Goal: Task Accomplishment & Management: Use online tool/utility

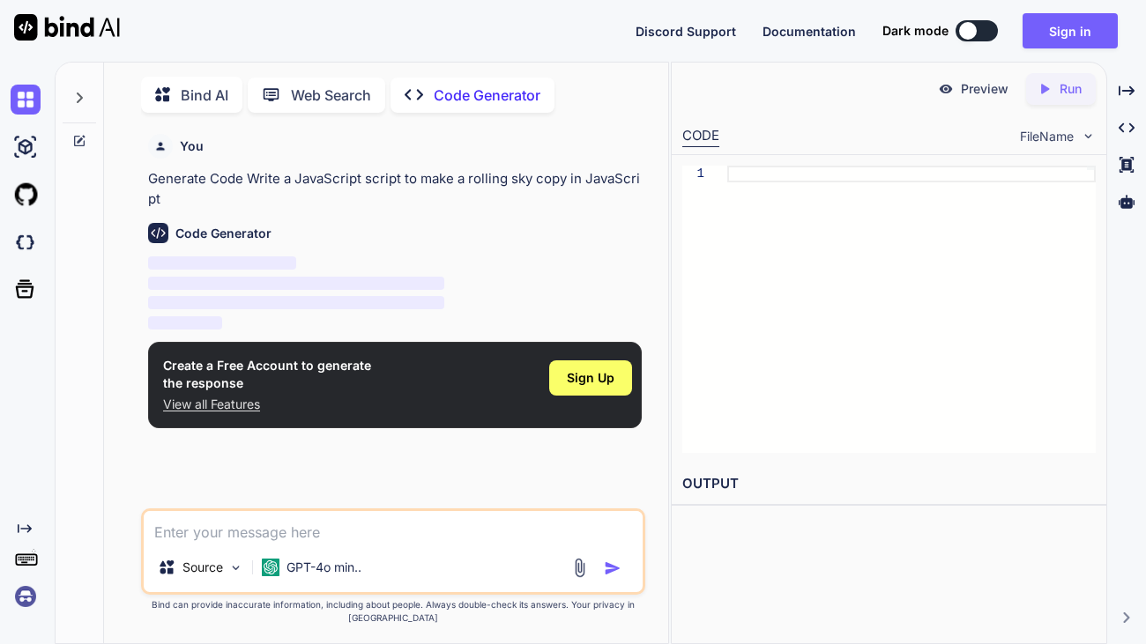
scroll to position [6, 0]
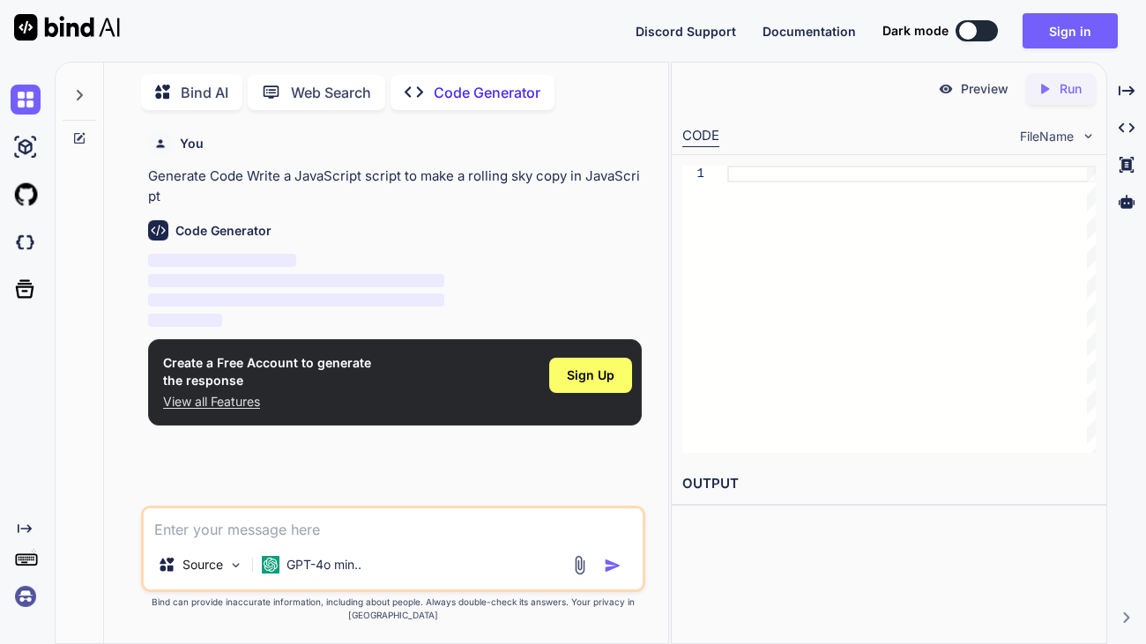
type textarea "x"
click at [581, 368] on span "Sign Up" at bounding box center [591, 376] width 48 height 18
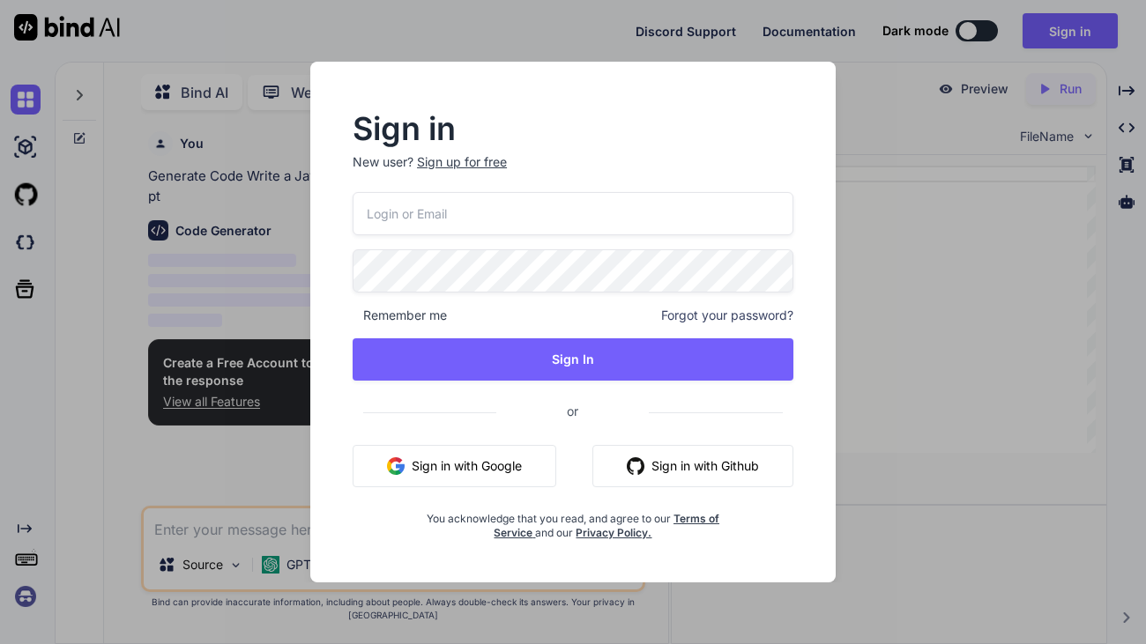
click at [521, 458] on button "Sign in with Google" at bounding box center [455, 466] width 204 height 42
click at [555, 220] on input "email" at bounding box center [573, 213] width 441 height 43
type input "eeee9129"
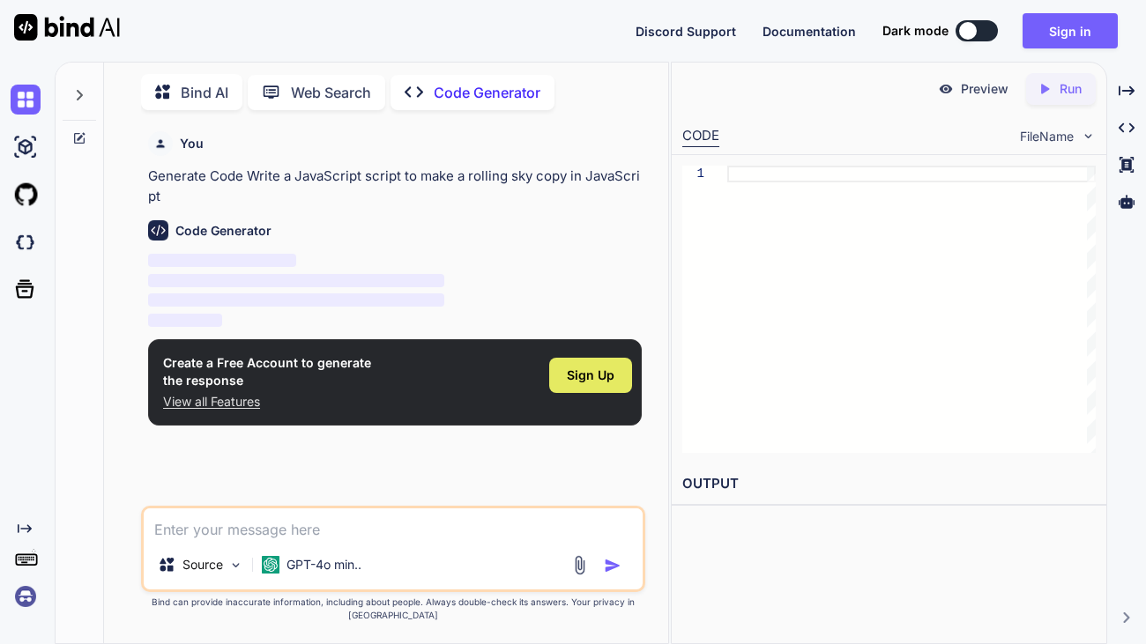
click at [605, 377] on span "Sign Up" at bounding box center [591, 376] width 48 height 18
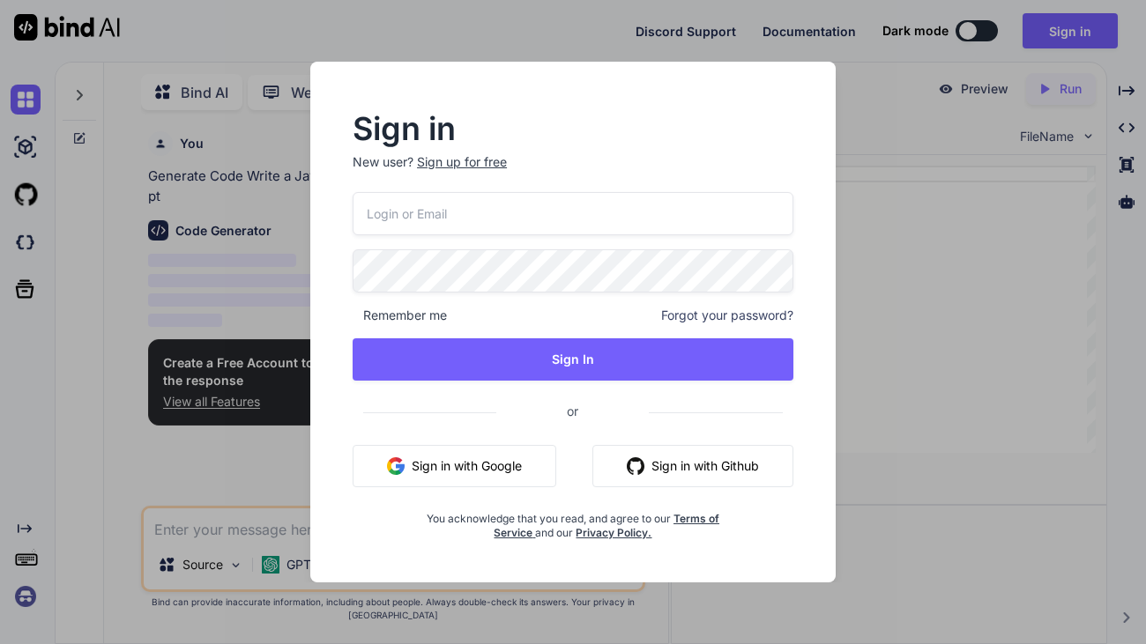
click at [488, 219] on input "email" at bounding box center [573, 213] width 441 height 43
type input "[EMAIL_ADDRESS][DOMAIN_NAME]"
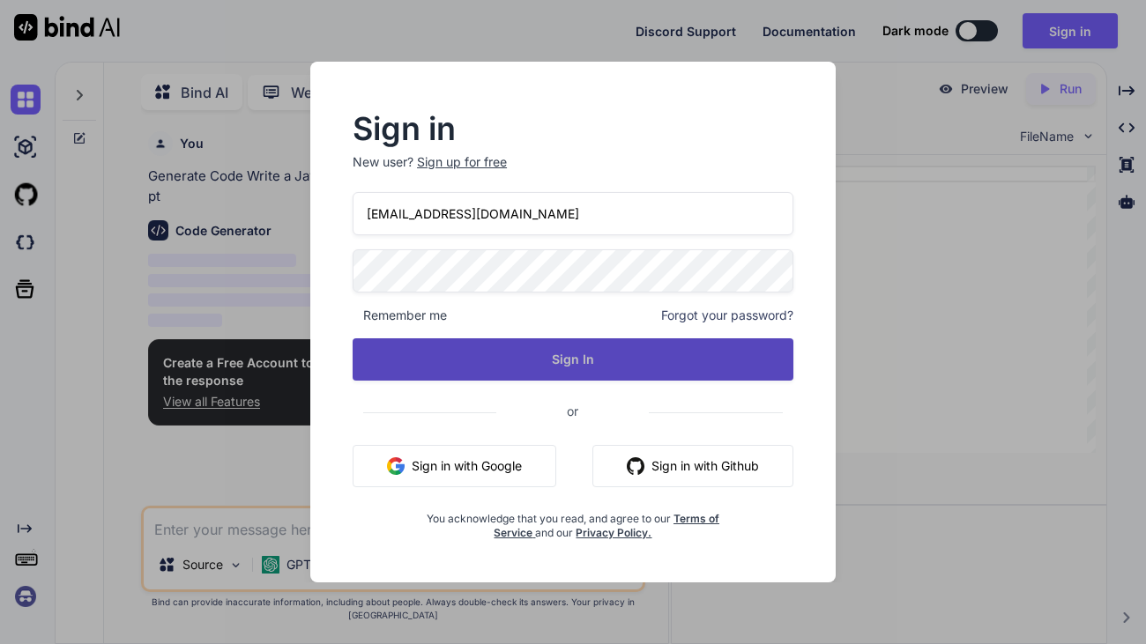
click at [549, 358] on button "Sign In" at bounding box center [573, 360] width 441 height 42
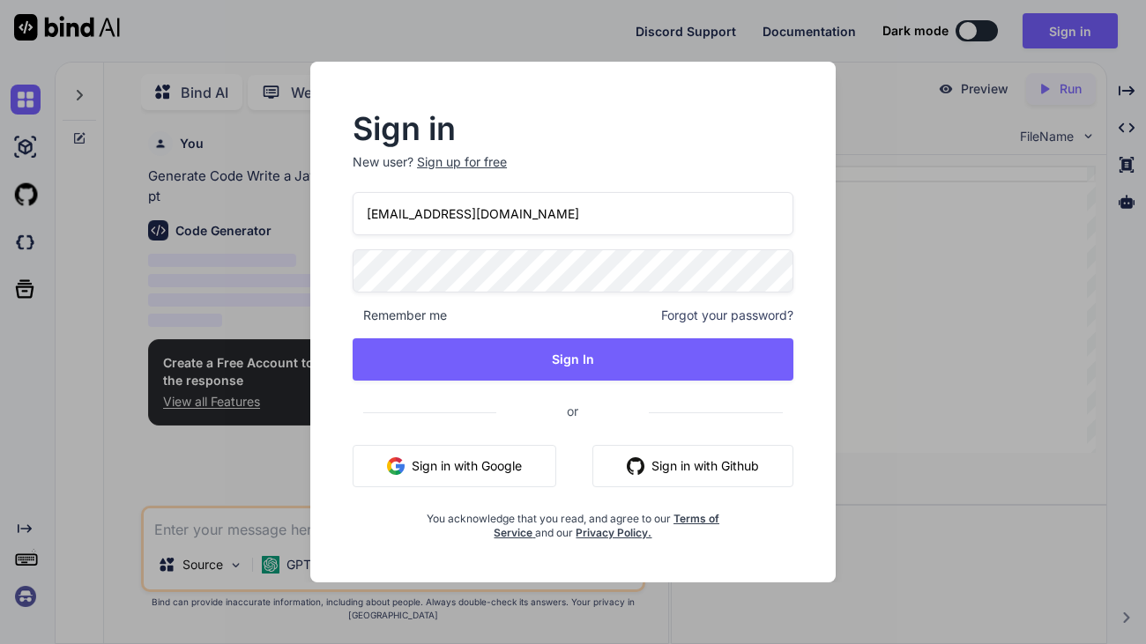
click at [484, 165] on div "Sign up for free" at bounding box center [462, 162] width 90 height 18
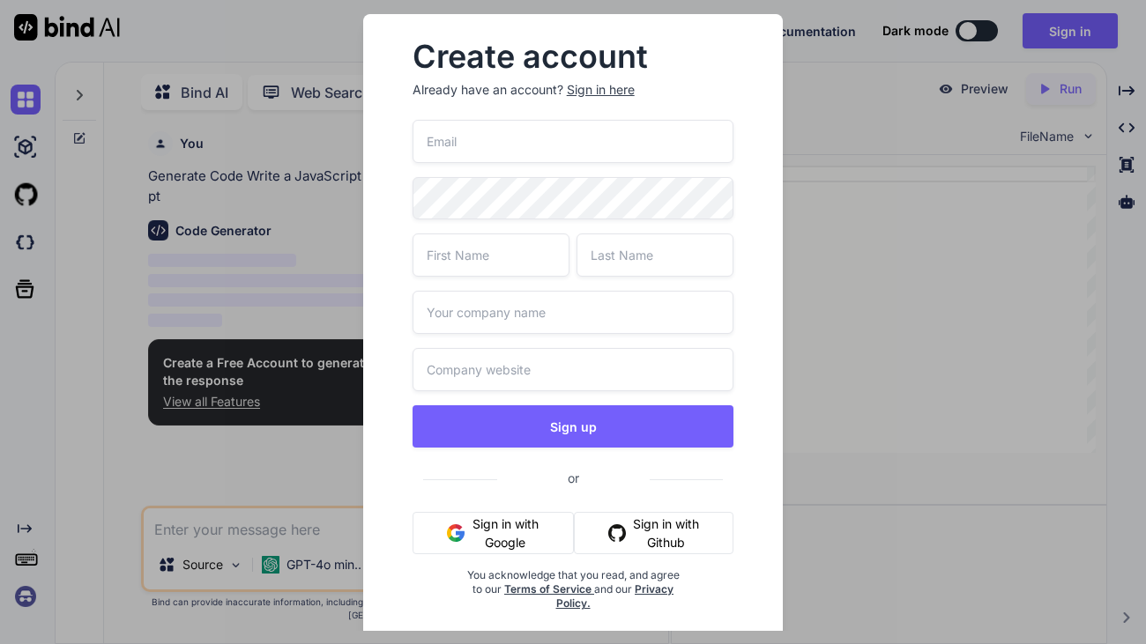
click at [489, 153] on input "email" at bounding box center [574, 141] width 322 height 43
type input "[EMAIL_ADDRESS][DOMAIN_NAME]"
click at [502, 251] on input "text" at bounding box center [491, 255] width 157 height 43
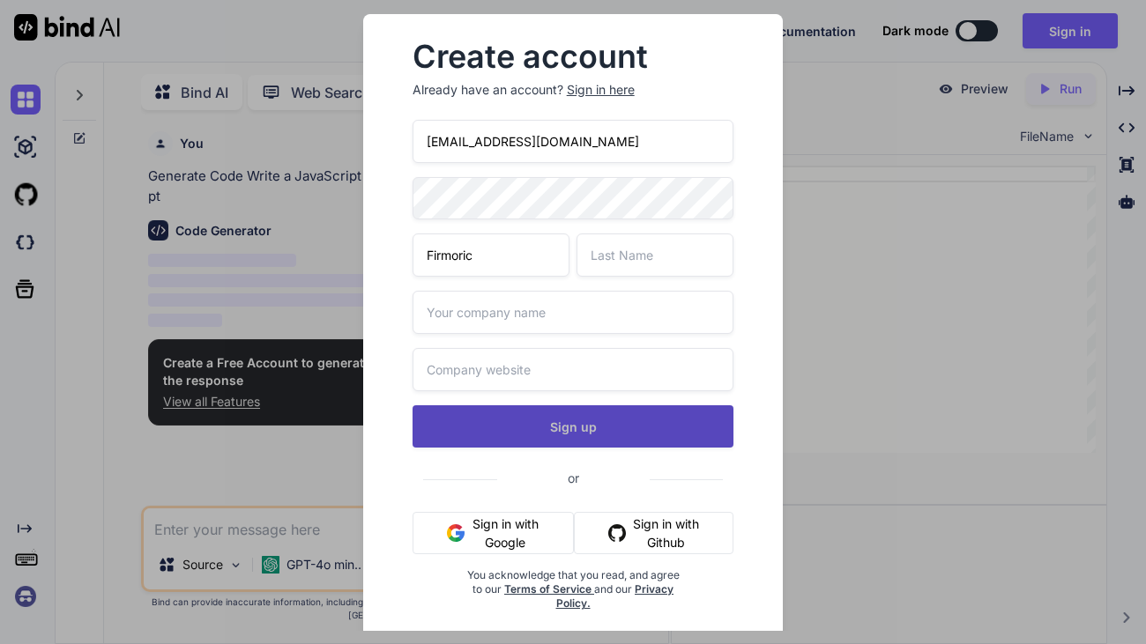
type input "Firmoric"
click at [574, 424] on button "Sign up" at bounding box center [574, 427] width 322 height 42
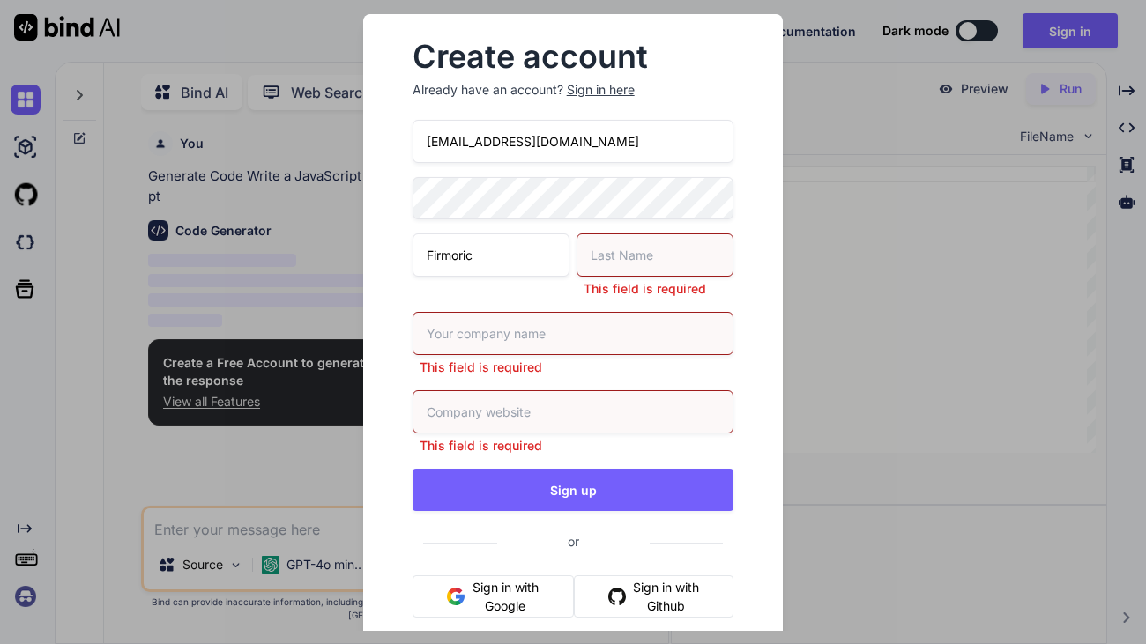
click at [607, 255] on input "text" at bounding box center [655, 255] width 157 height 43
type input "e"
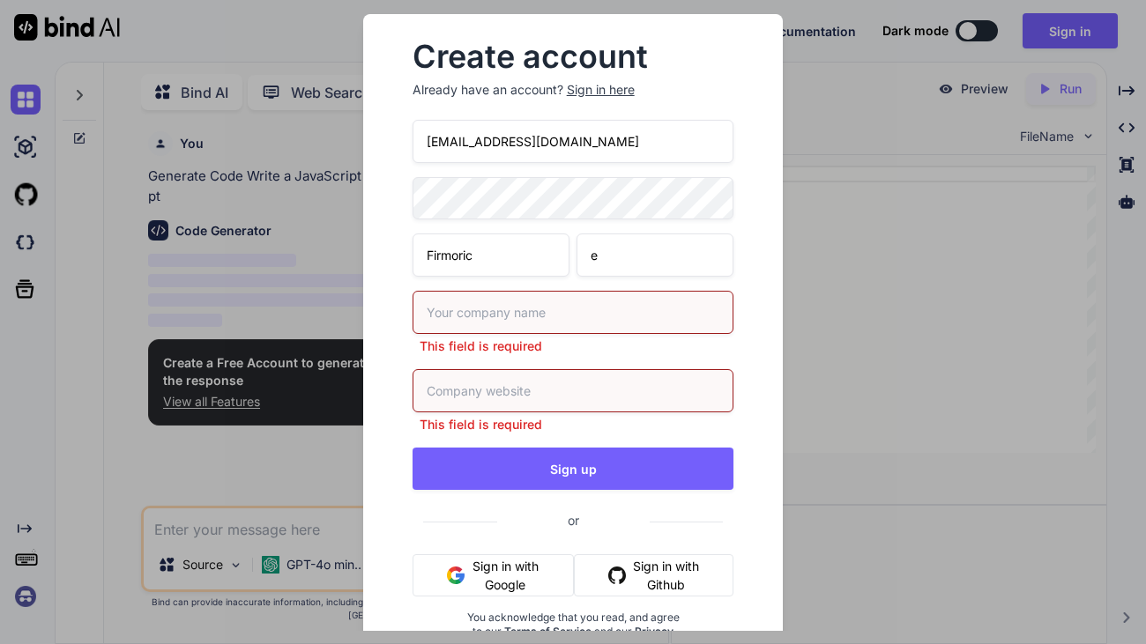
click at [615, 328] on input "text" at bounding box center [574, 312] width 322 height 43
type input "XYZ"
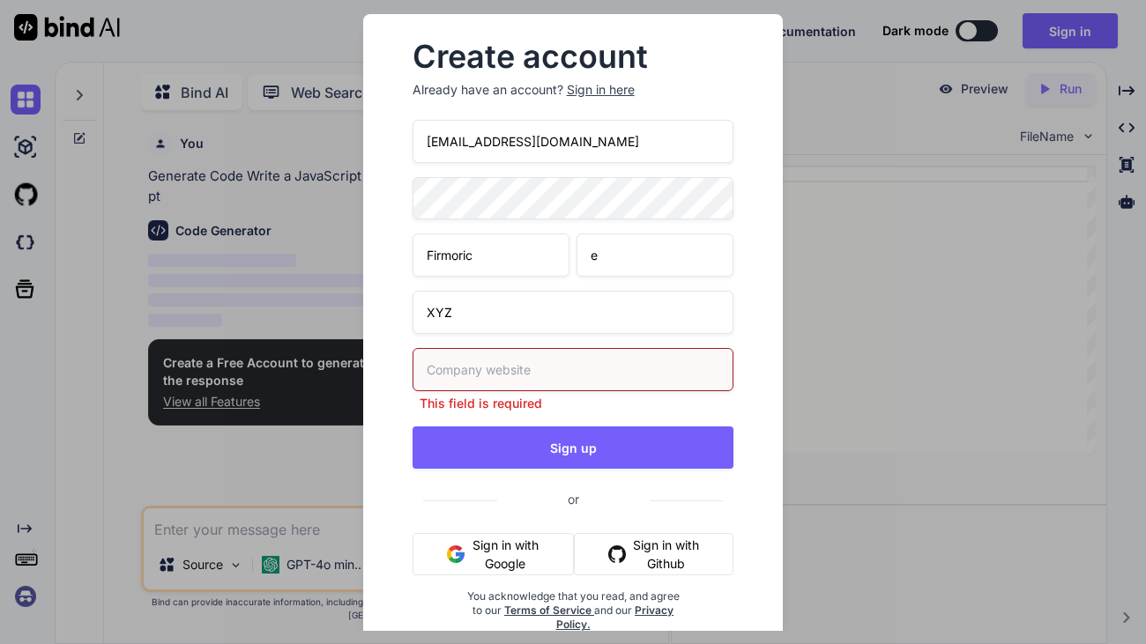
click at [494, 357] on input "text" at bounding box center [574, 369] width 322 height 43
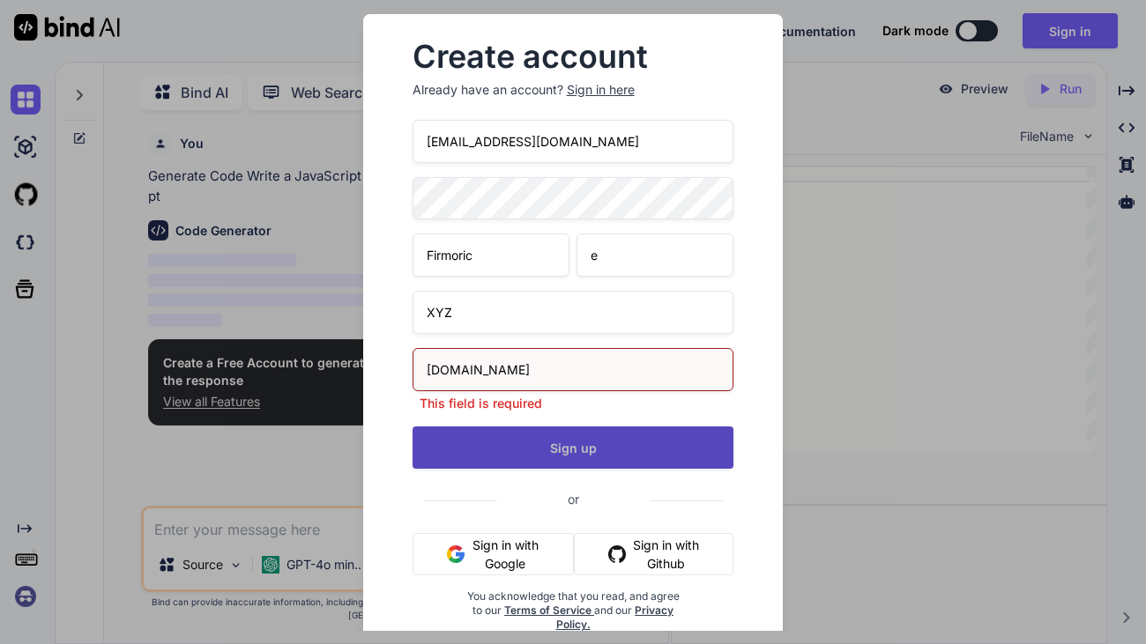
type input "[DOMAIN_NAME]"
click at [599, 452] on div "[EMAIL_ADDRESS][DOMAIN_NAME] Firmoric e XYZ [DOMAIN_NAME] This field is require…" at bounding box center [574, 397] width 322 height 555
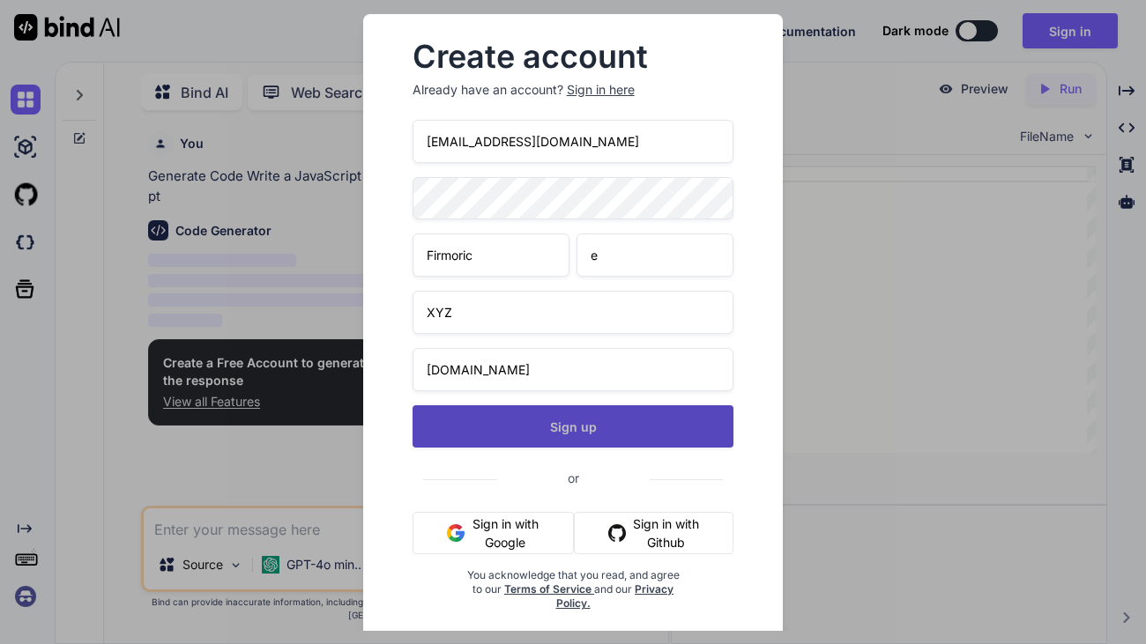
click at [594, 428] on button "Sign up" at bounding box center [574, 427] width 322 height 42
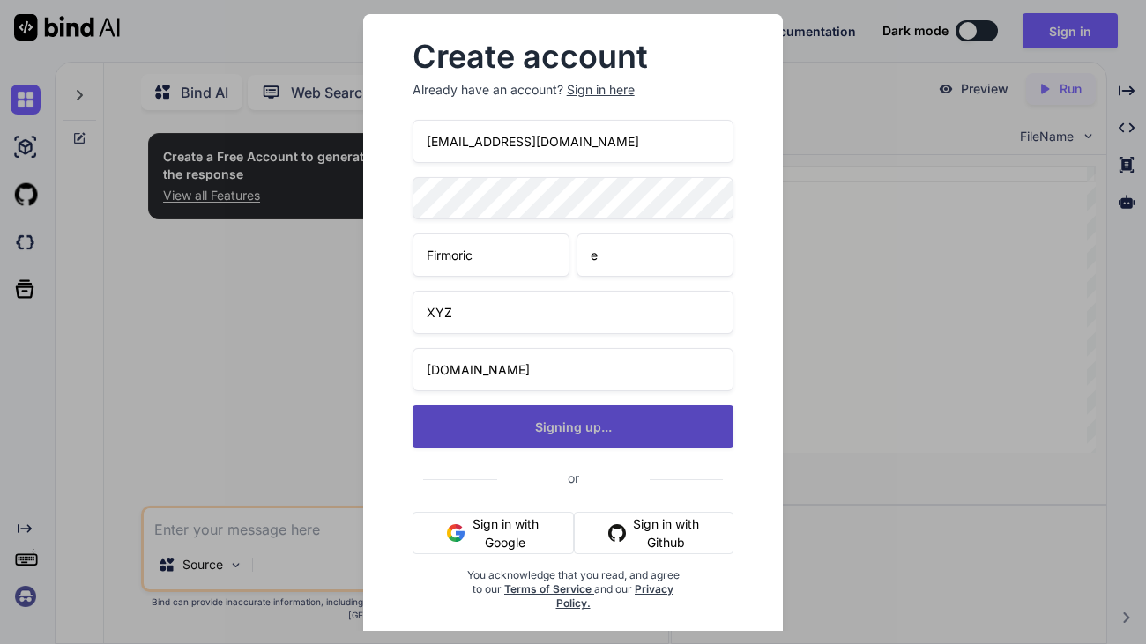
type textarea "x"
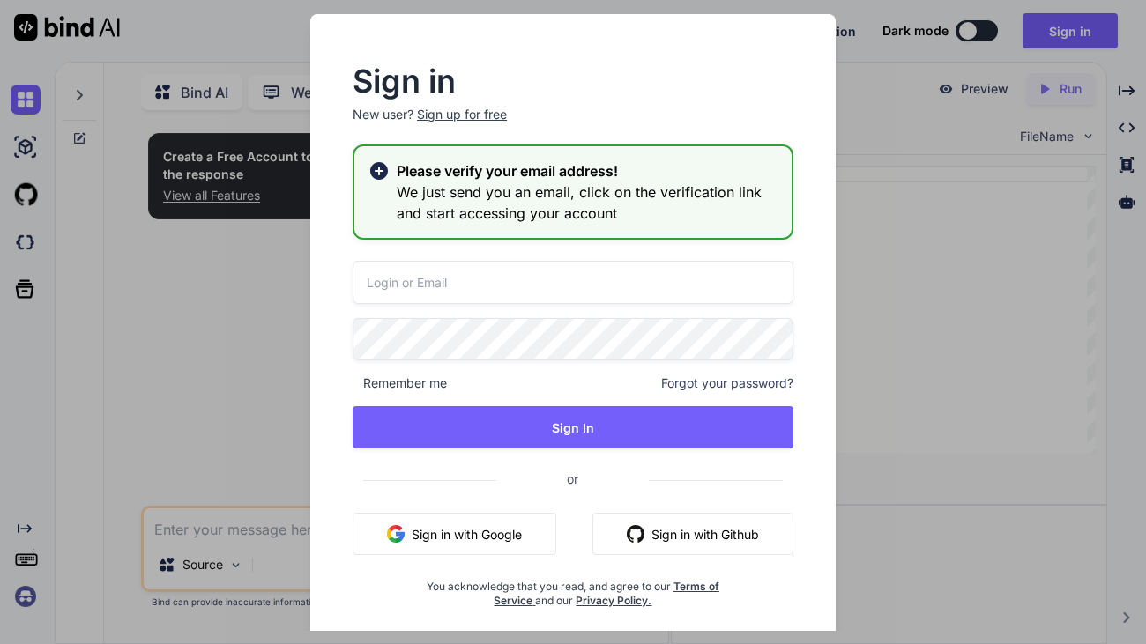
click at [924, 174] on div "Sign in New user? Sign up for free Please verify your email address! We just se…" at bounding box center [573, 322] width 1146 height 644
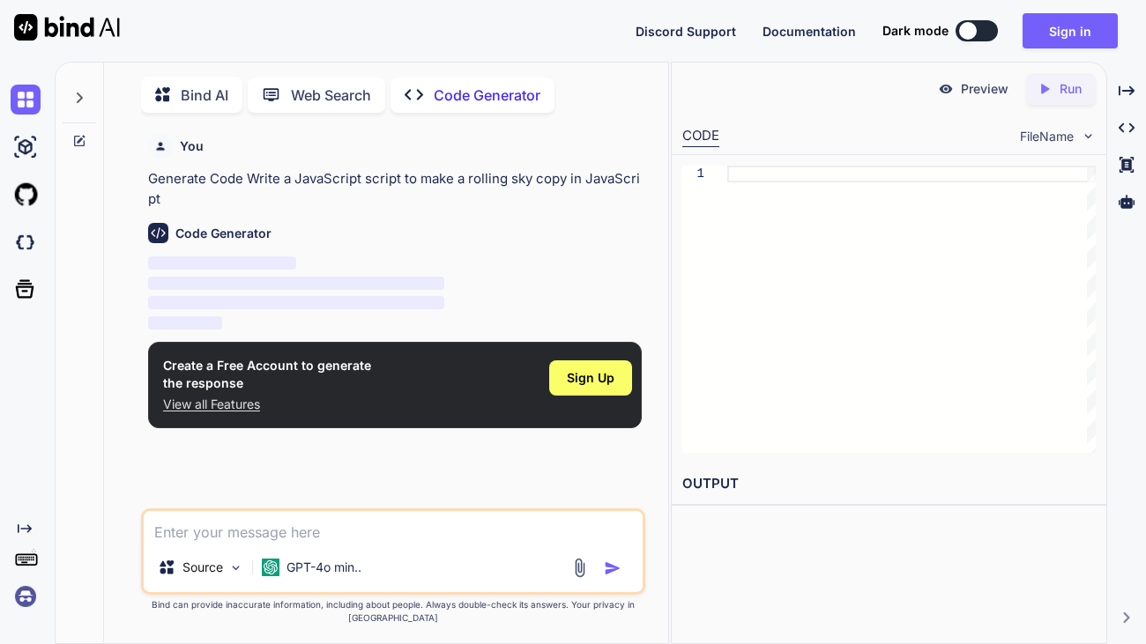
scroll to position [6, 0]
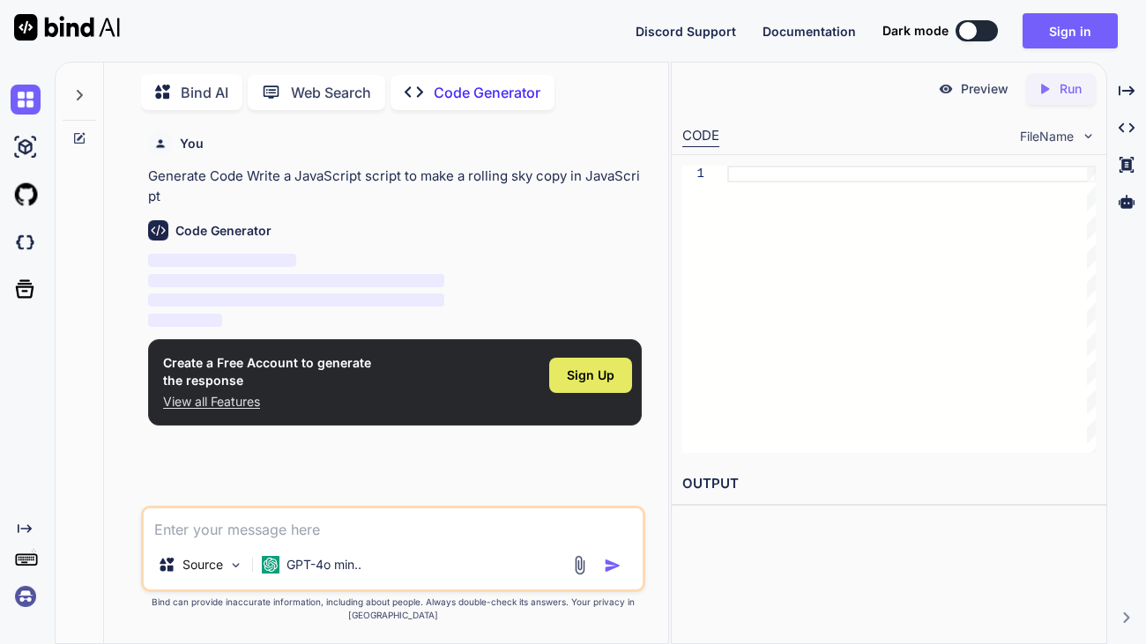
click at [563, 374] on div "Sign Up" at bounding box center [590, 375] width 83 height 35
type textarea "x"
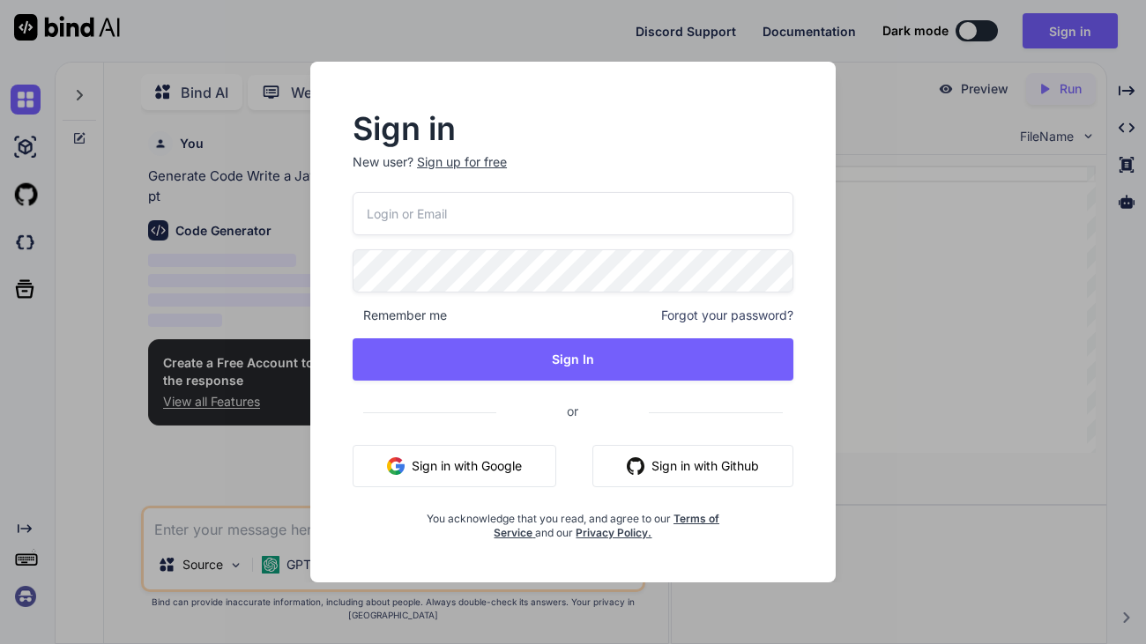
click at [472, 219] on input "email" at bounding box center [573, 213] width 441 height 43
type input "[EMAIL_ADDRESS][DOMAIN_NAME]"
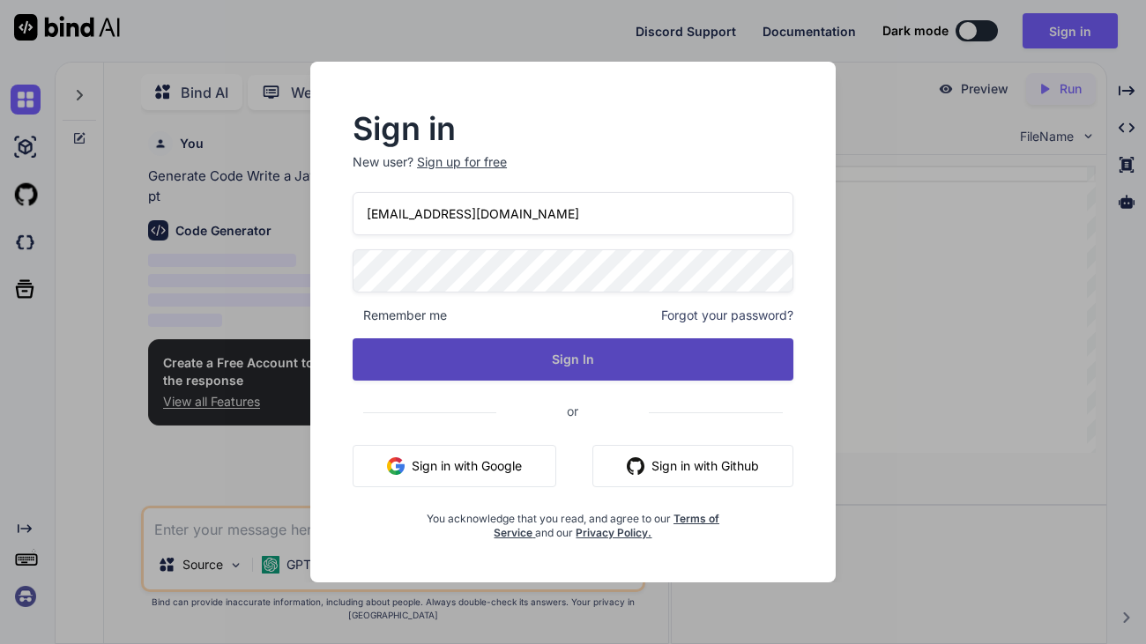
click at [592, 357] on button "Sign In" at bounding box center [573, 360] width 441 height 42
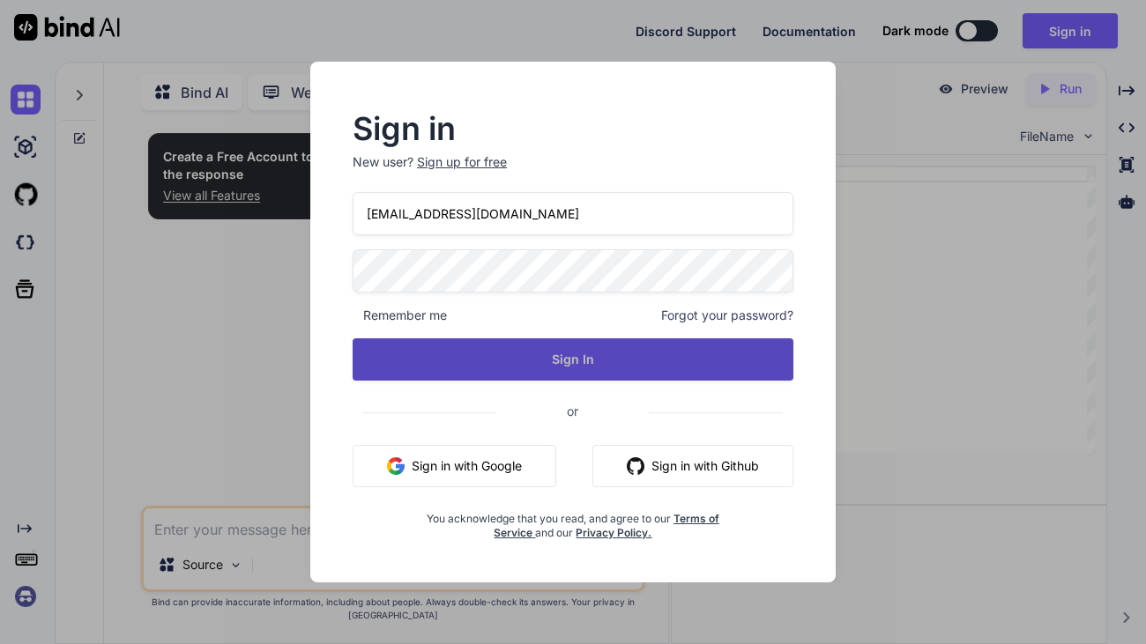
click at [537, 347] on button "Sign In" at bounding box center [573, 360] width 441 height 42
type textarea "x"
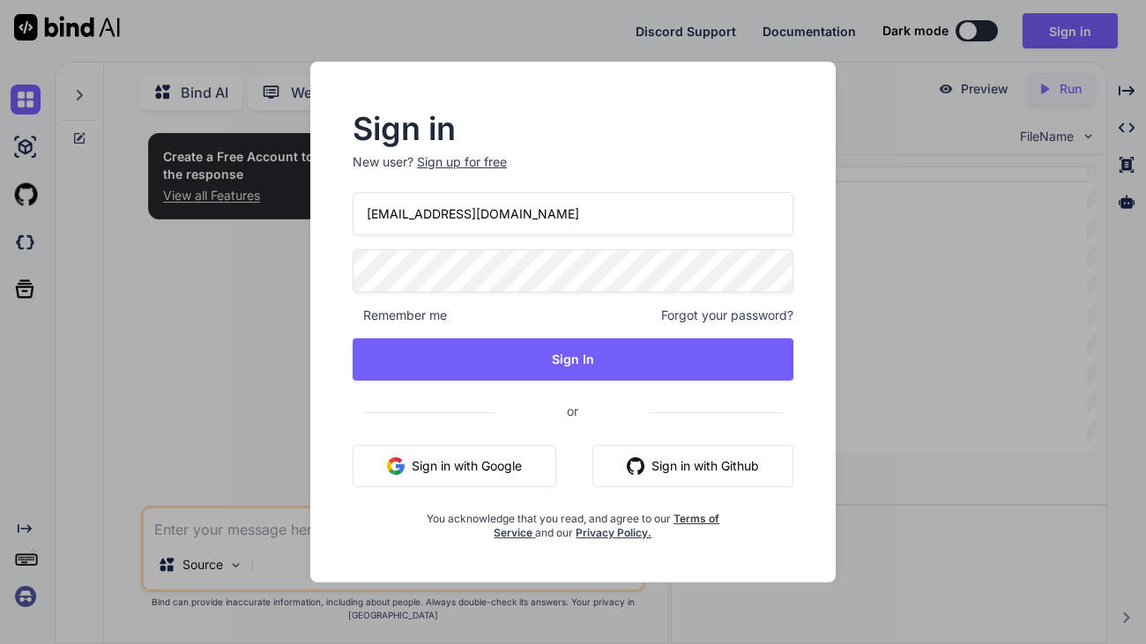
click at [934, 354] on div "Sign in New user? Sign up for free eeee91291@gmail.com Remember me Forgot your …" at bounding box center [573, 322] width 1146 height 644
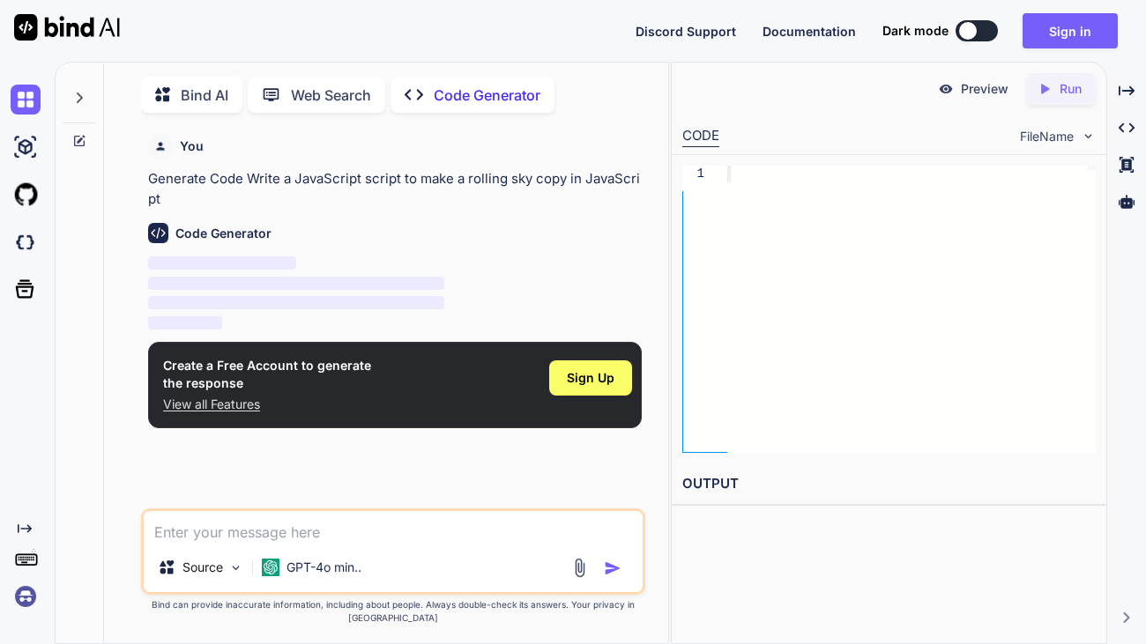
scroll to position [6, 0]
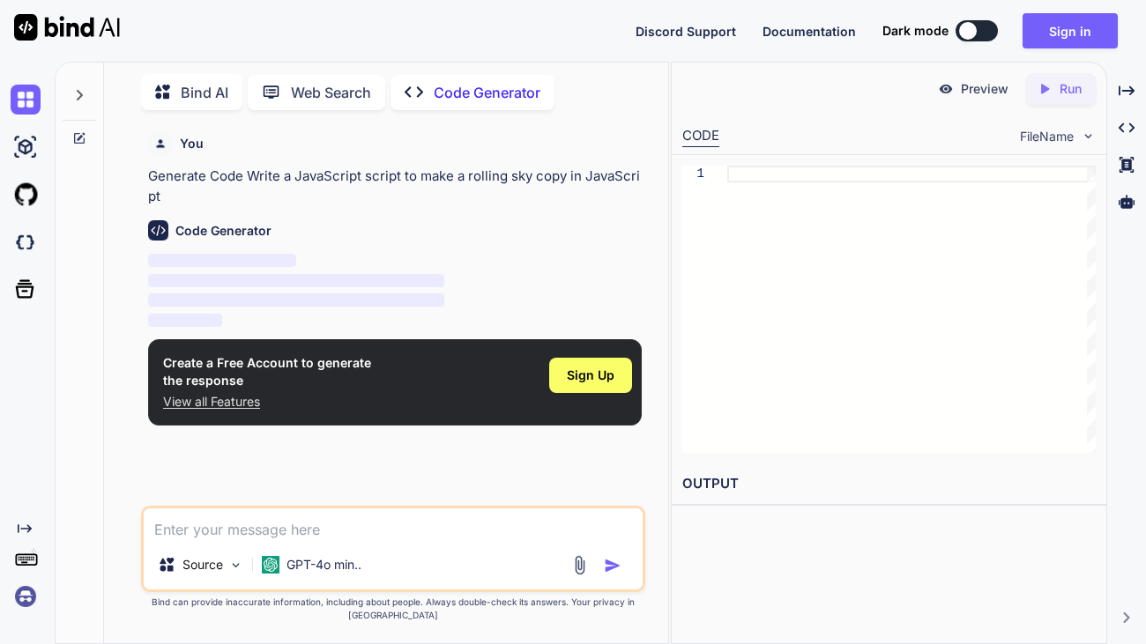
type textarea "x"
click at [163, 176] on p "Generate Code Write a JavaScript script to make a rolling sky copy in JavaScript" at bounding box center [395, 187] width 494 height 40
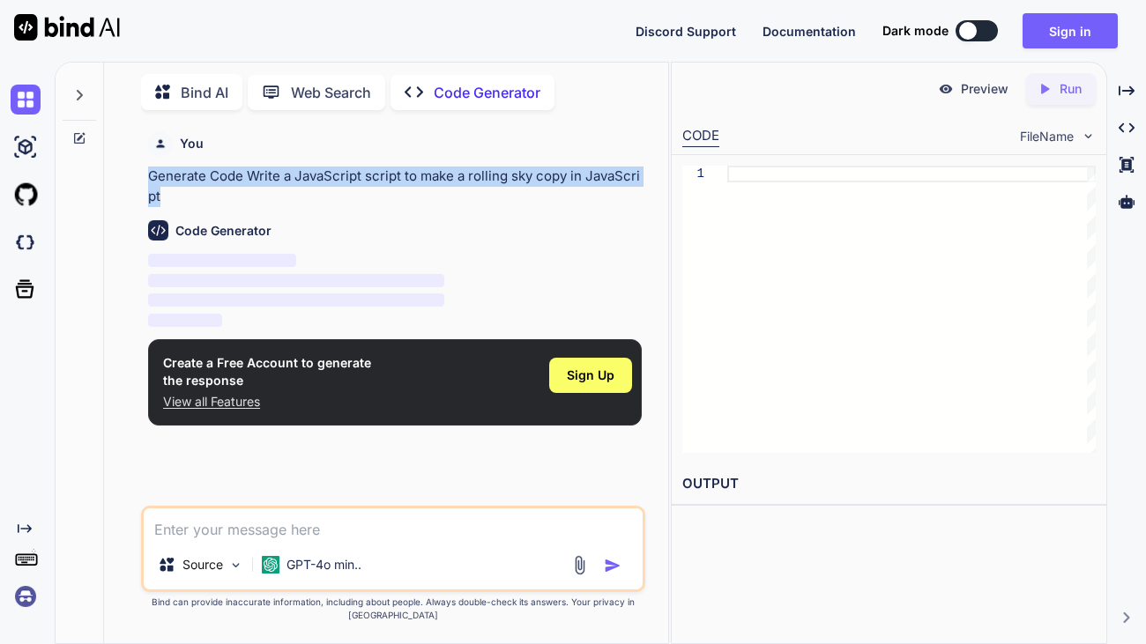
drag, startPoint x: 163, startPoint y: 176, endPoint x: 155, endPoint y: 190, distance: 16.2
click at [155, 190] on p "Generate Code Write a JavaScript script to make a rolling sky copy in JavaScript" at bounding box center [395, 187] width 494 height 40
copy p "Generate Code Write a JavaScript script to make a rolling sky copy in JavaScript"
click at [226, 401] on p "View all Features" at bounding box center [267, 402] width 208 height 18
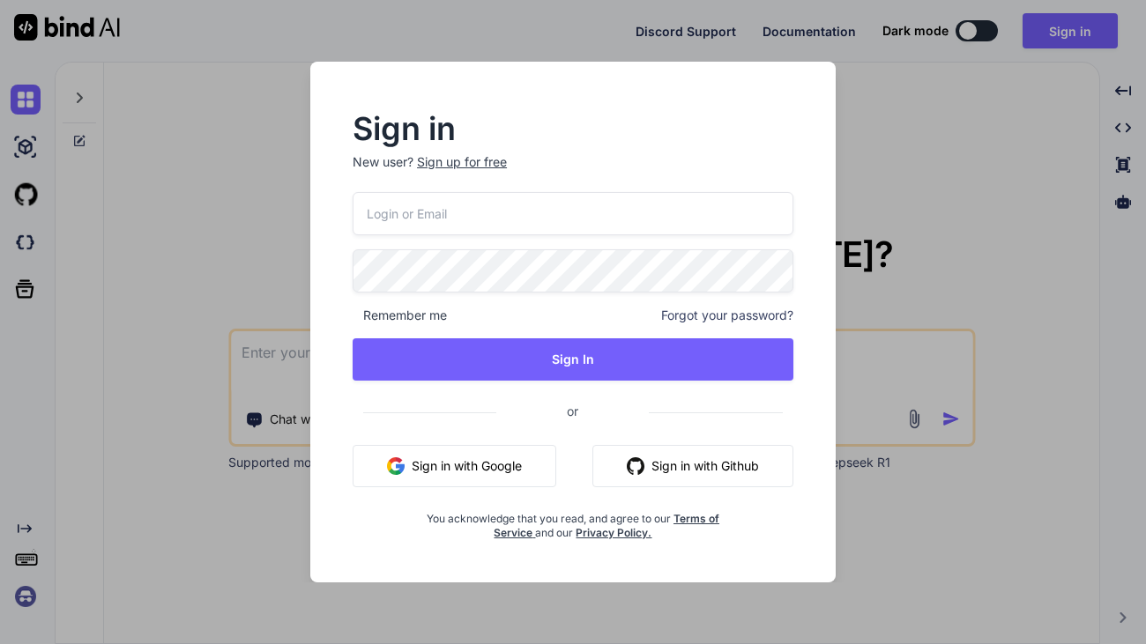
click at [458, 205] on input "email" at bounding box center [573, 213] width 441 height 43
type input "[EMAIL_ADDRESS][DOMAIN_NAME]"
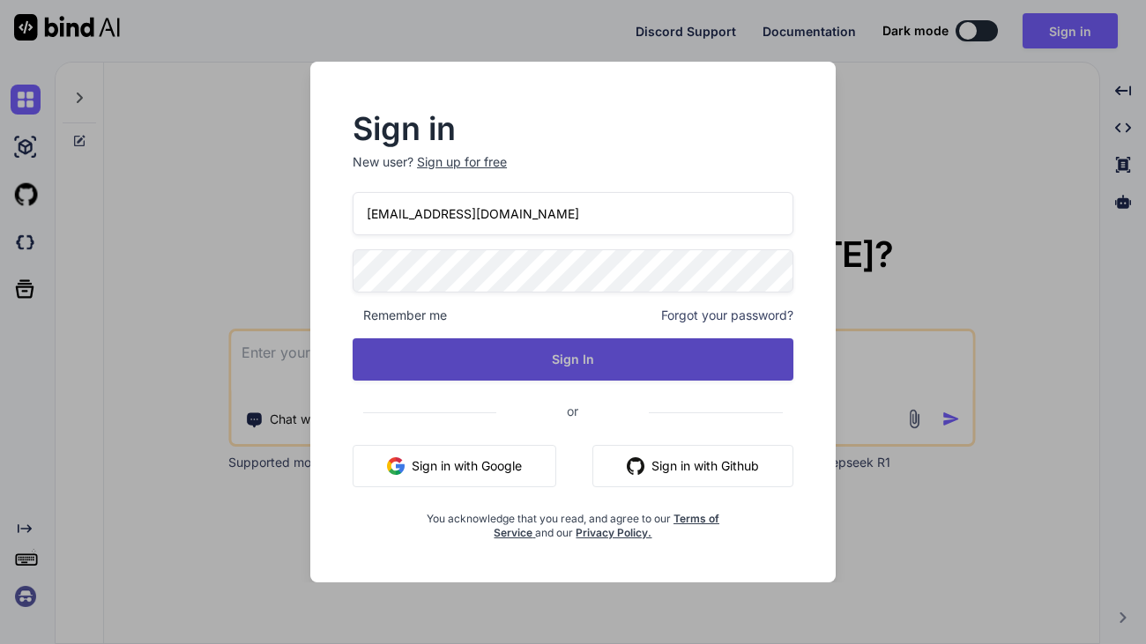
click at [610, 353] on button "Sign In" at bounding box center [573, 360] width 441 height 42
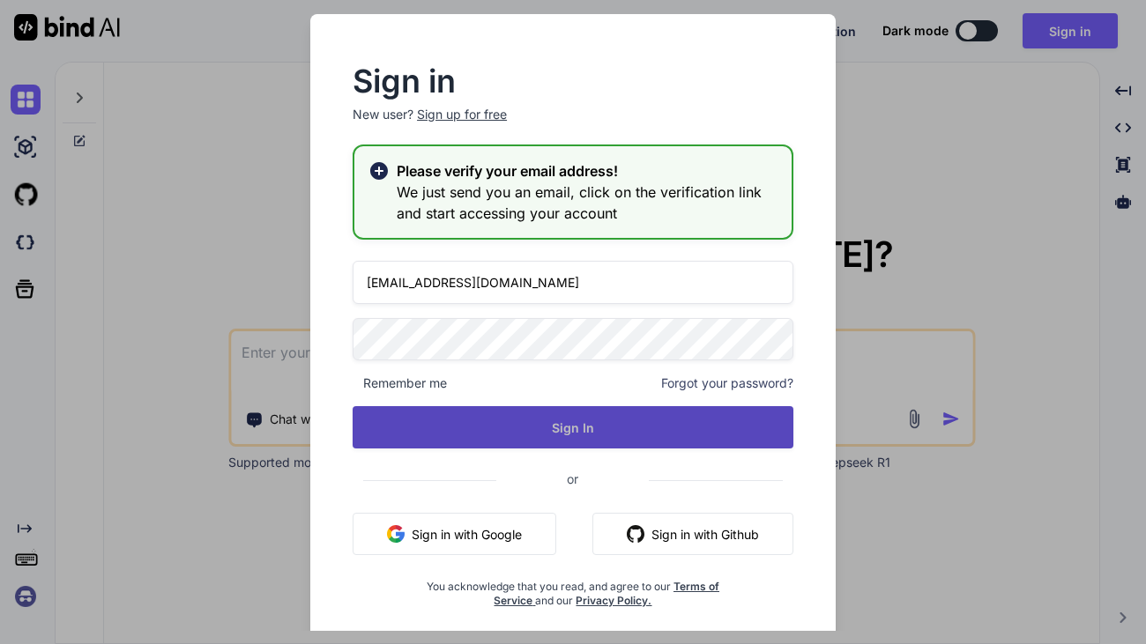
click at [653, 416] on button "Sign In" at bounding box center [573, 427] width 441 height 42
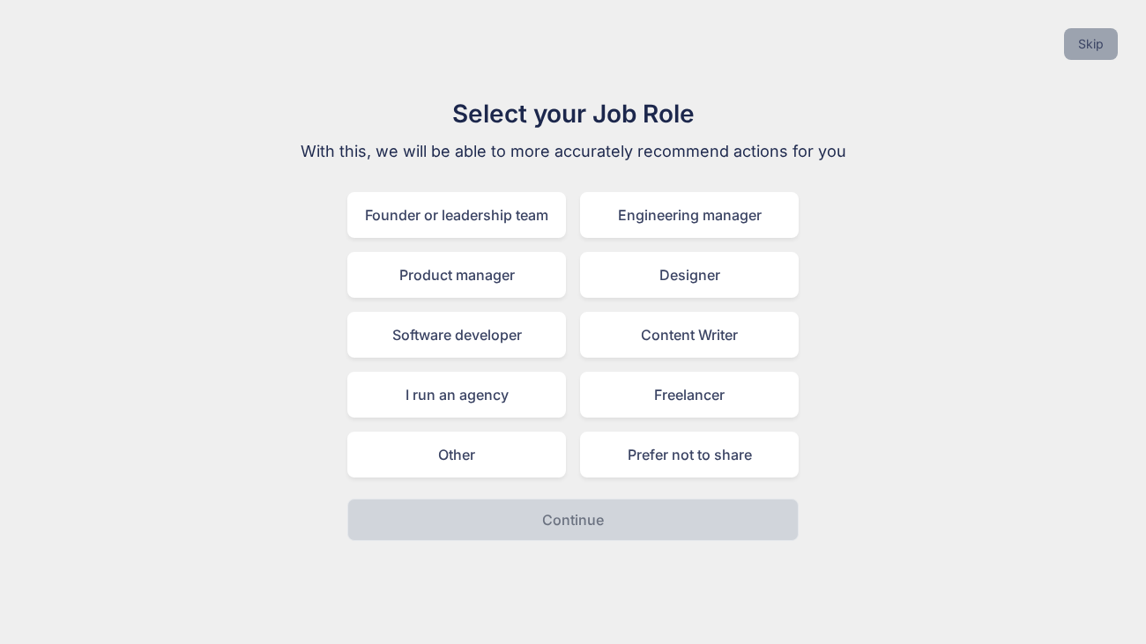
click at [1093, 51] on button "Skip" at bounding box center [1091, 44] width 54 height 32
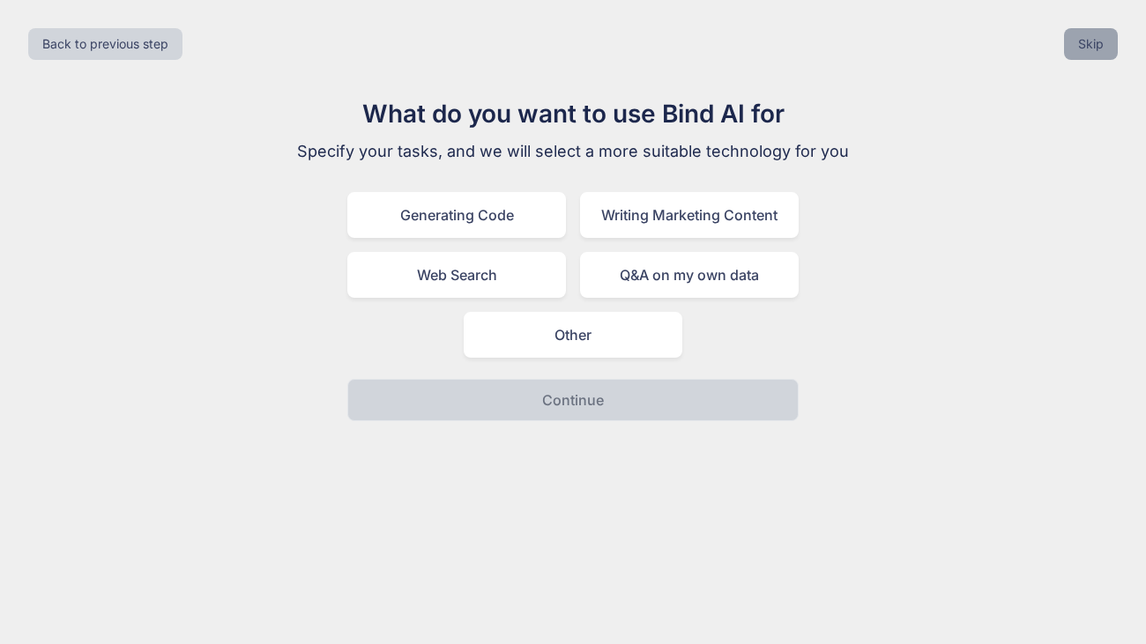
click at [1093, 51] on button "Skip" at bounding box center [1091, 44] width 54 height 32
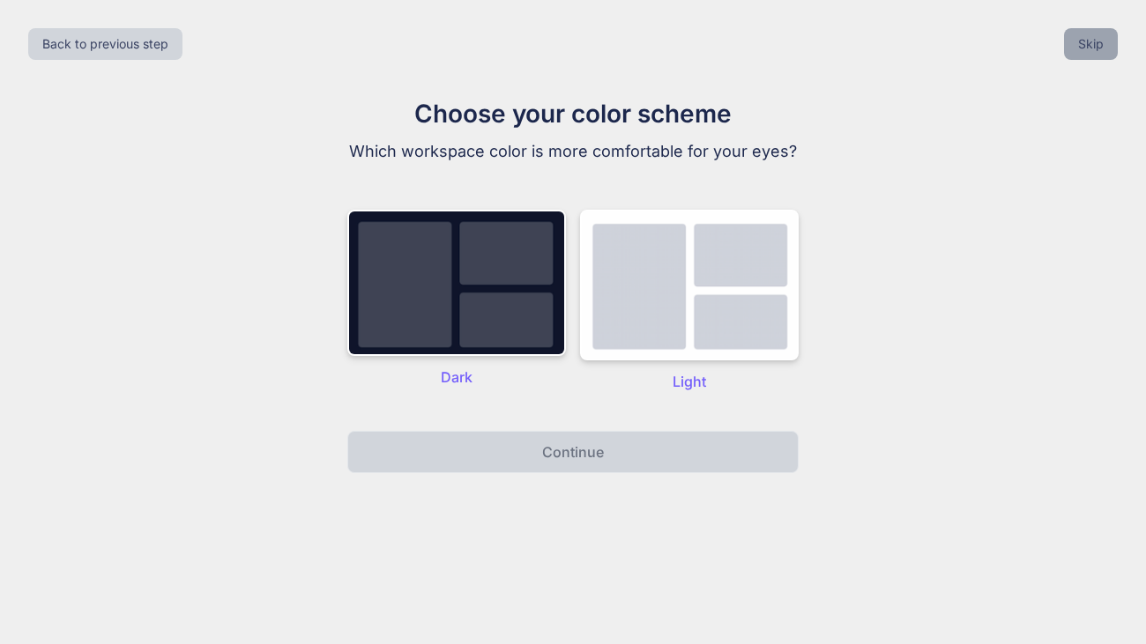
click at [1093, 51] on button "Skip" at bounding box center [1091, 44] width 54 height 32
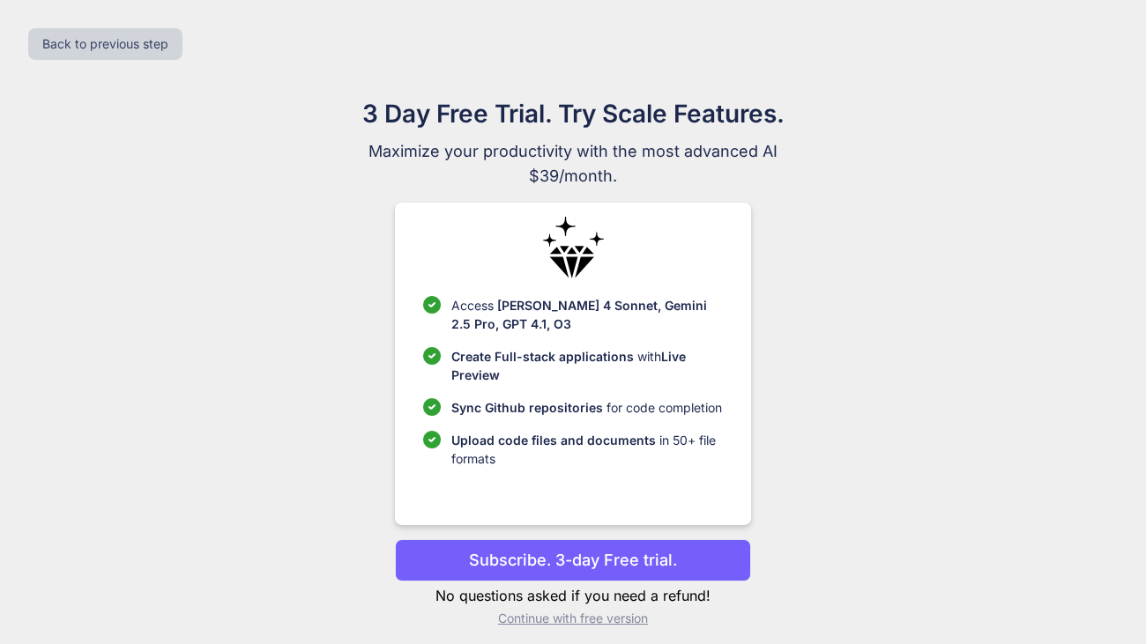
click at [576, 614] on p "Continue with free version" at bounding box center [572, 619] width 355 height 18
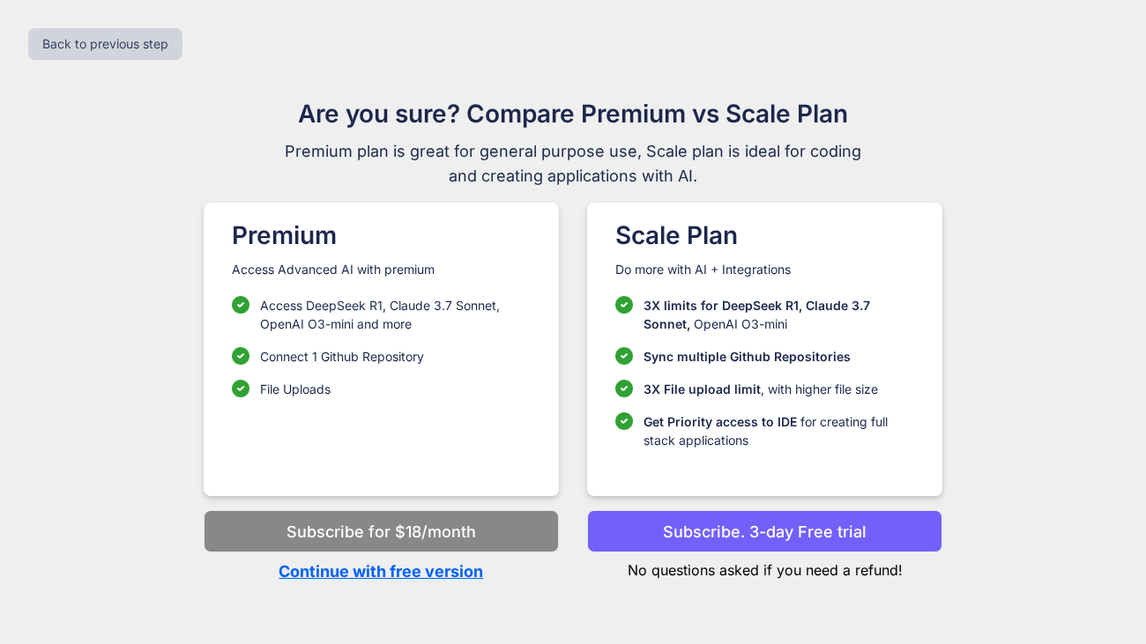
click at [443, 573] on p "Continue with free version" at bounding box center [381, 572] width 355 height 24
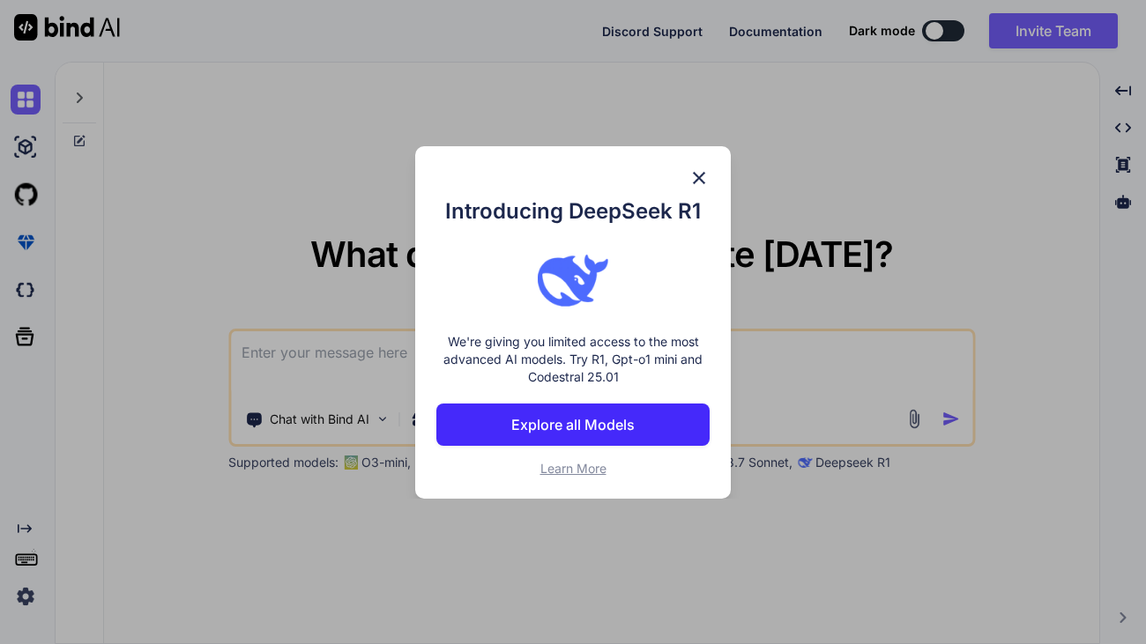
click at [705, 173] on img at bounding box center [698, 177] width 21 height 21
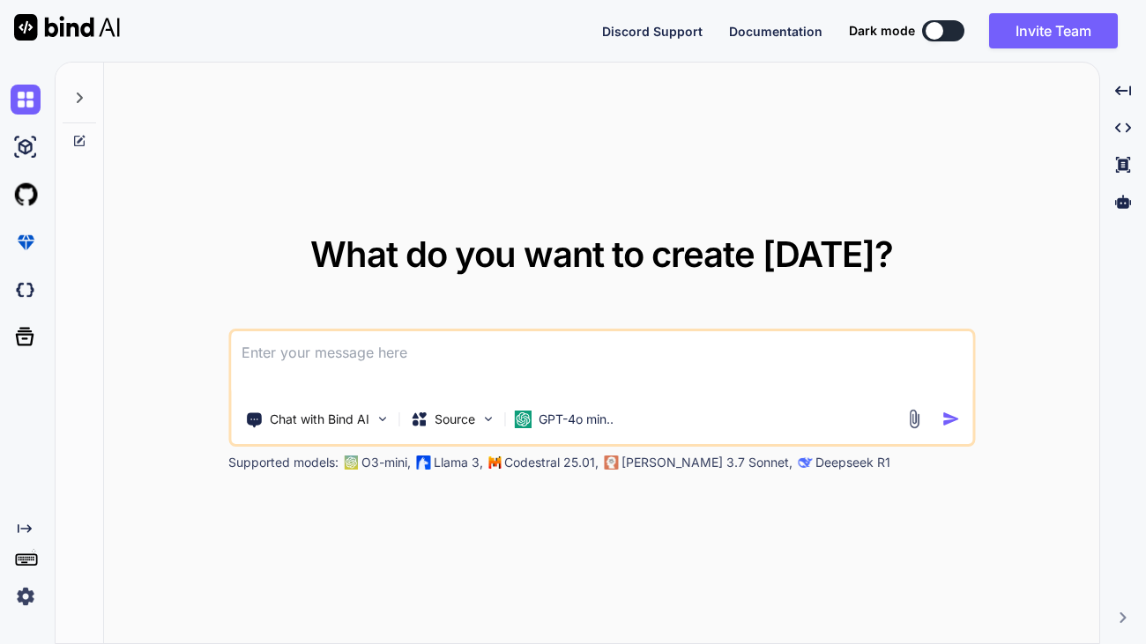
click at [458, 357] on textarea at bounding box center [601, 363] width 741 height 65
paste textarea "Generate Code Write a JavaScript script to make a rolling sky copy in JavaScript"
type textarea "x"
type textarea "Generate Code Write a JavaScript script to make a rolling sky copy in JavaScript"
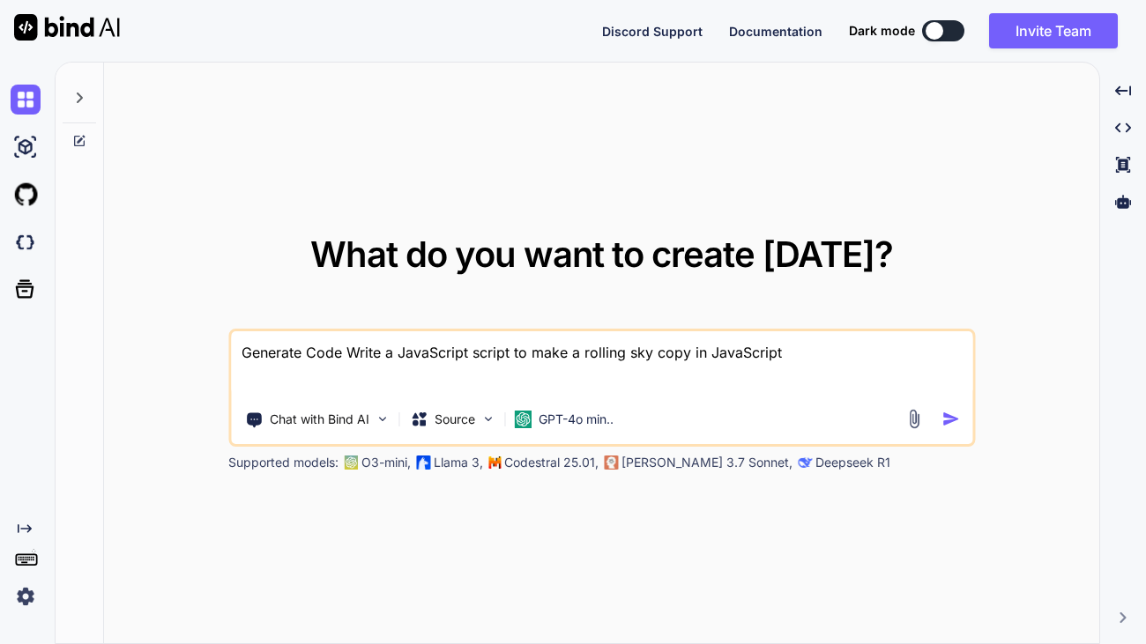
type textarea "x"
type textarea "Generate Code Write a JavaScript script to make a rolling sky copy in JavaScript"
click at [952, 420] on img "button" at bounding box center [950, 419] width 19 height 19
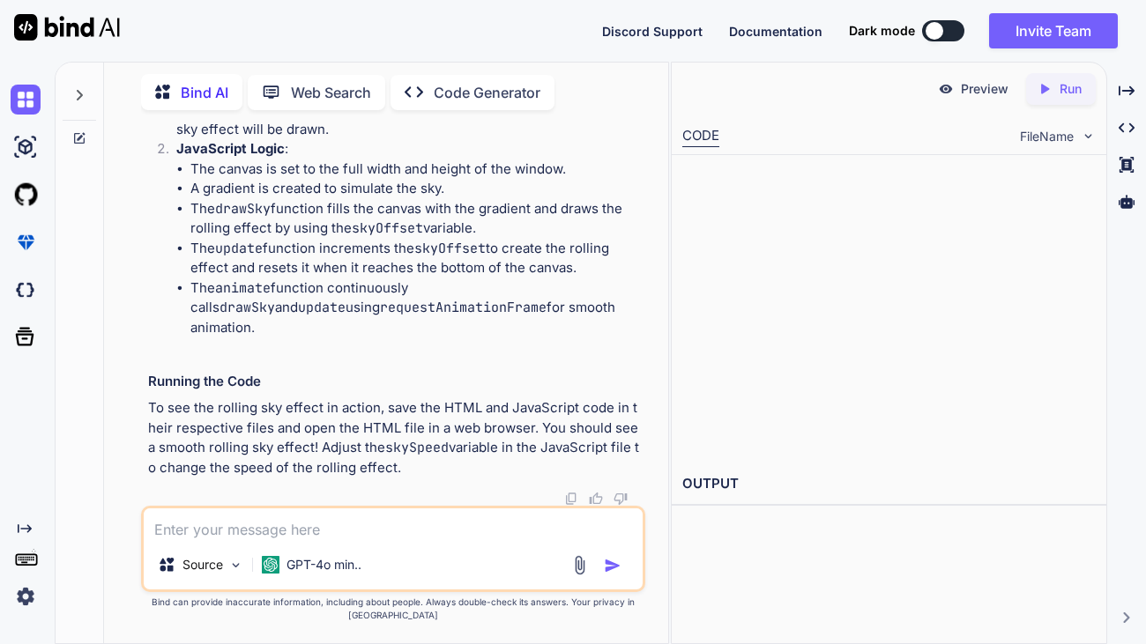
scroll to position [1670, 0]
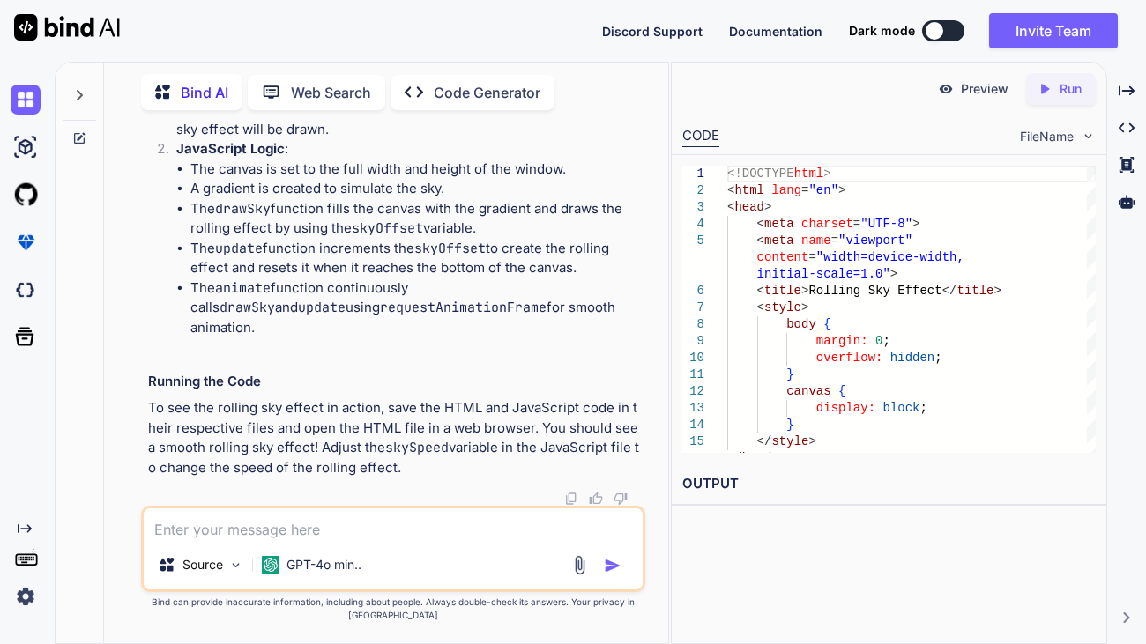
click at [1056, 93] on icon "Created with Pixso." at bounding box center [1048, 89] width 23 height 16
type textarea "x"
click at [768, 522] on link "https://app.onecompiler.com/43yjpg39u_43ysue8gv" at bounding box center [753, 525] width 143 height 17
click at [999, 96] on p "Preview" at bounding box center [985, 89] width 48 height 18
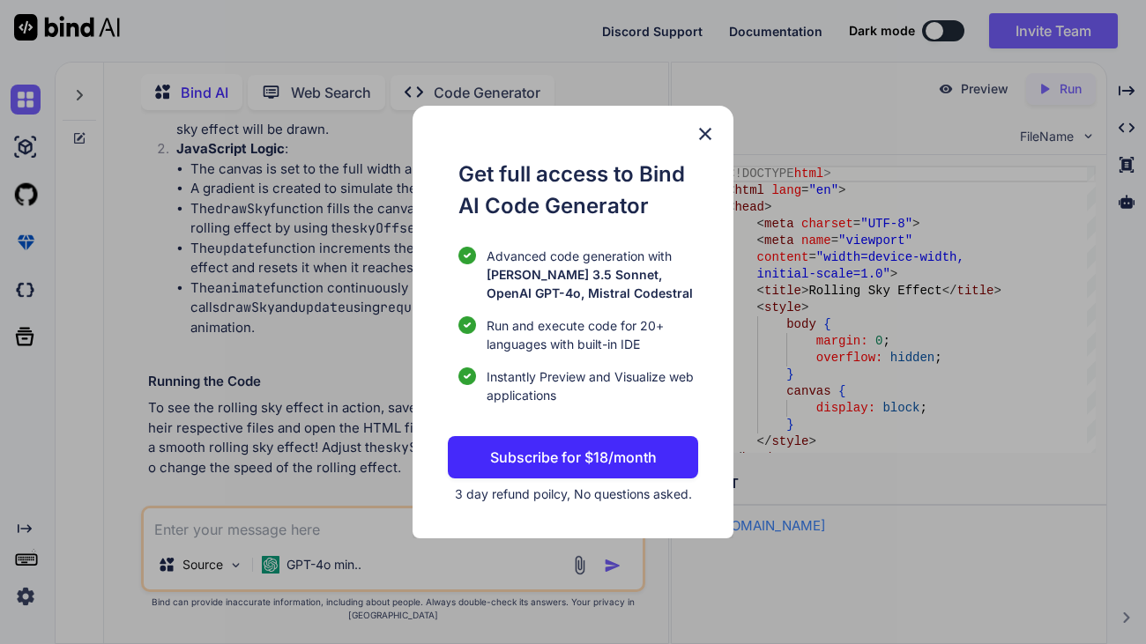
click at [692, 130] on div "Get full access to Bind AI Code Generator Advanced code generation with Claude …" at bounding box center [573, 322] width 321 height 433
click at [720, 123] on div "Get full access to Bind AI Code Generator Advanced code generation with Claude …" at bounding box center [573, 322] width 321 height 433
click at [713, 127] on img at bounding box center [705, 133] width 21 height 21
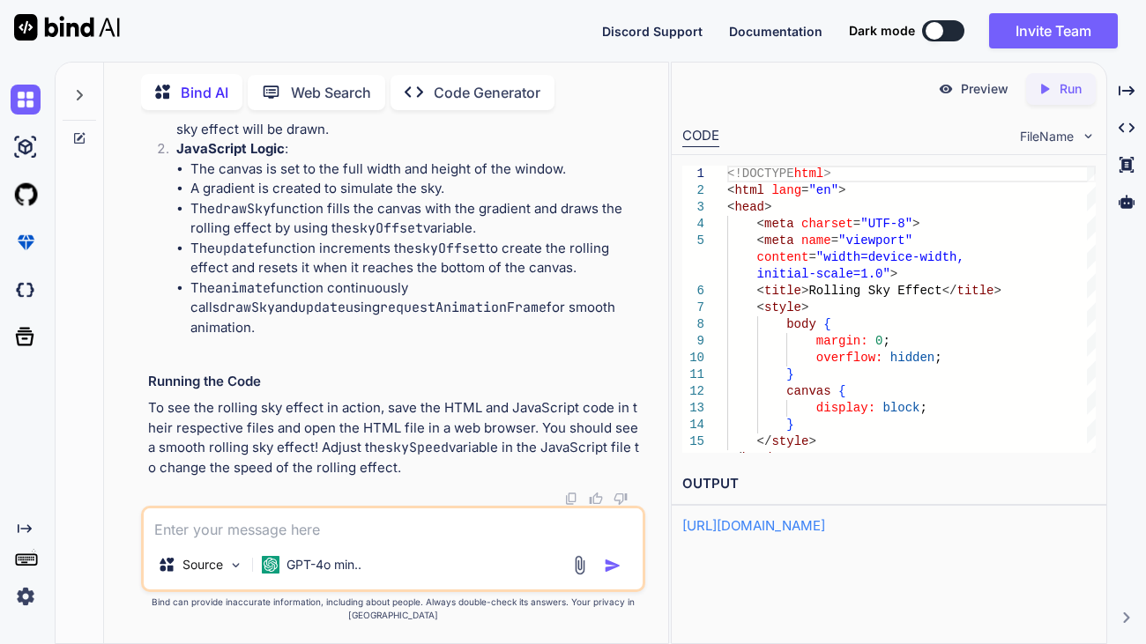
click at [574, 506] on img at bounding box center [571, 499] width 14 height 14
click at [903, 322] on div "content = "width=device-width, initial-scale=1.0" > < title > Rolling Sky Effec…" at bounding box center [911, 358] width 368 height 385
type textarea "<!DOCTYPE html> <html lang="en"> <head> <meta charset="UTF-8"> <meta name="view…"
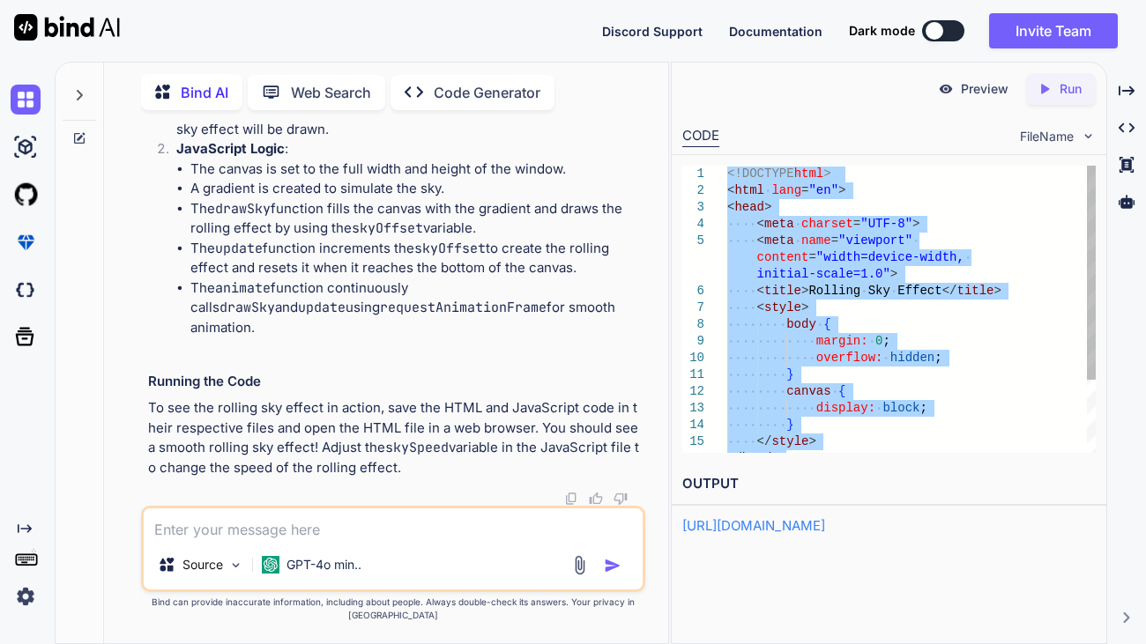
click at [1054, 401] on div "content = "width=device-width, initial-scale=1.0" > < title > Rolling Sky Effec…" at bounding box center [911, 358] width 368 height 385
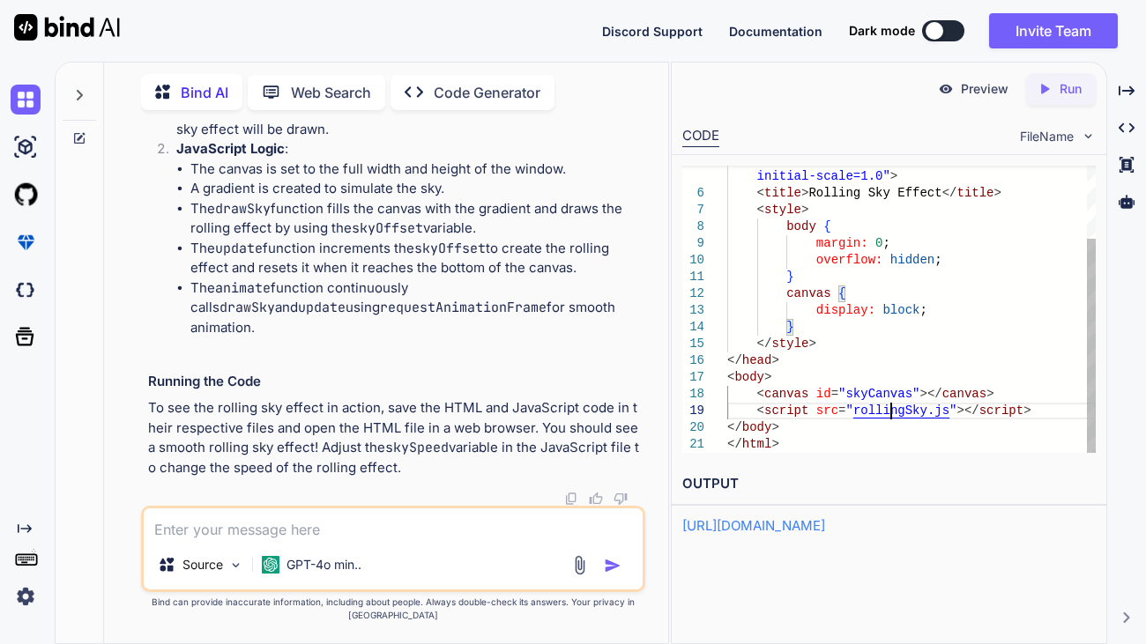
click at [888, 411] on div "content = "width=device-width, initial-scale=1.0" > < title > Rolling Sky Effec…" at bounding box center [911, 260] width 368 height 385
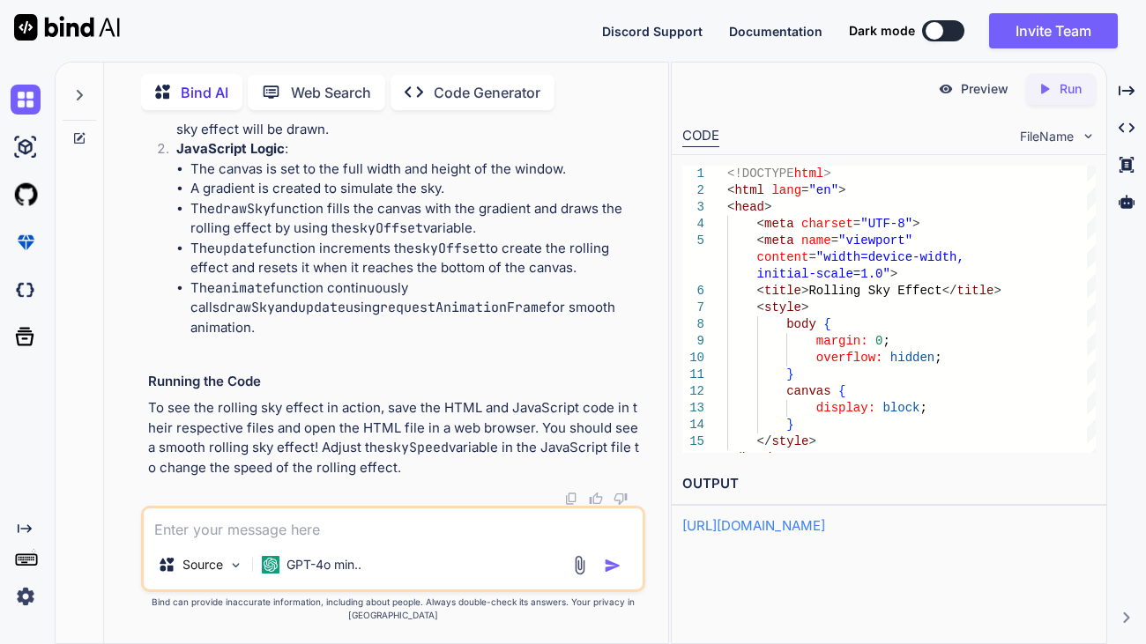
click at [1065, 134] on span "FileName" at bounding box center [1047, 137] width 54 height 18
click at [1080, 137] on div "FileName" at bounding box center [1058, 137] width 76 height 18
click at [1076, 133] on div "FileName" at bounding box center [1058, 137] width 76 height 18
click at [1073, 131] on span "FileName" at bounding box center [1047, 137] width 54 height 18
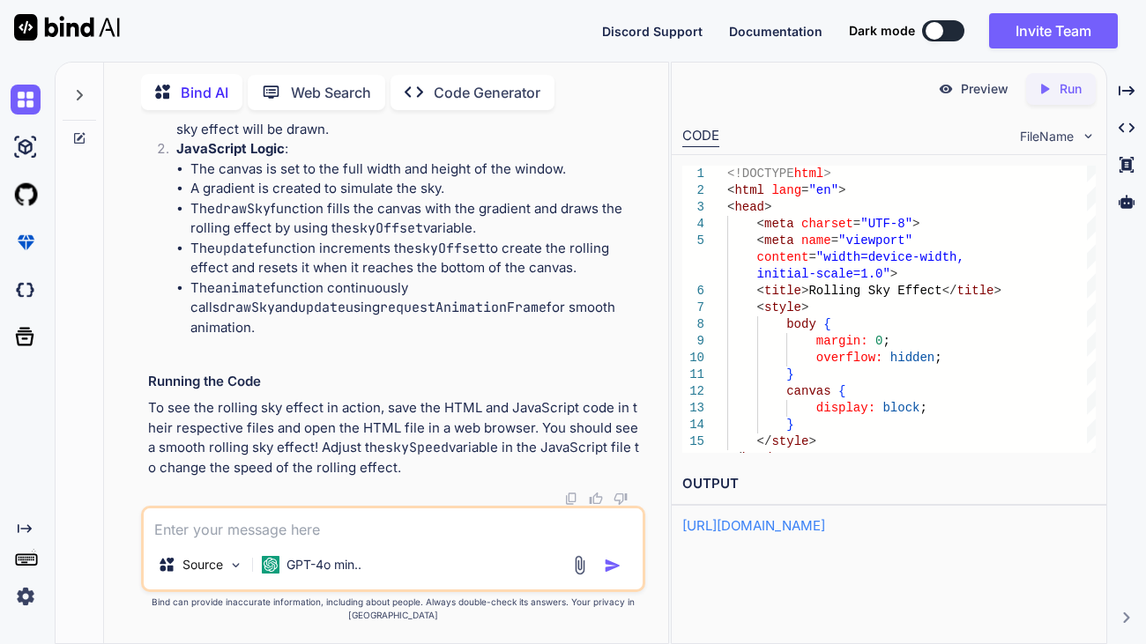
click at [701, 134] on div "CODE" at bounding box center [700, 136] width 37 height 21
click at [999, 92] on p "Preview" at bounding box center [985, 89] width 48 height 18
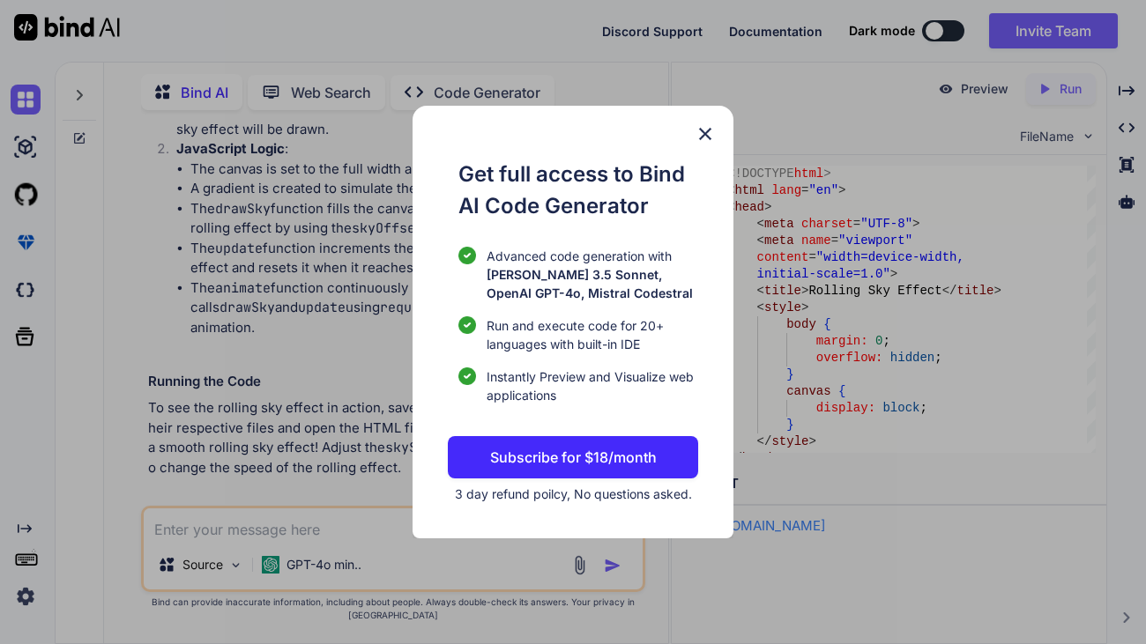
click at [702, 125] on img at bounding box center [705, 133] width 21 height 21
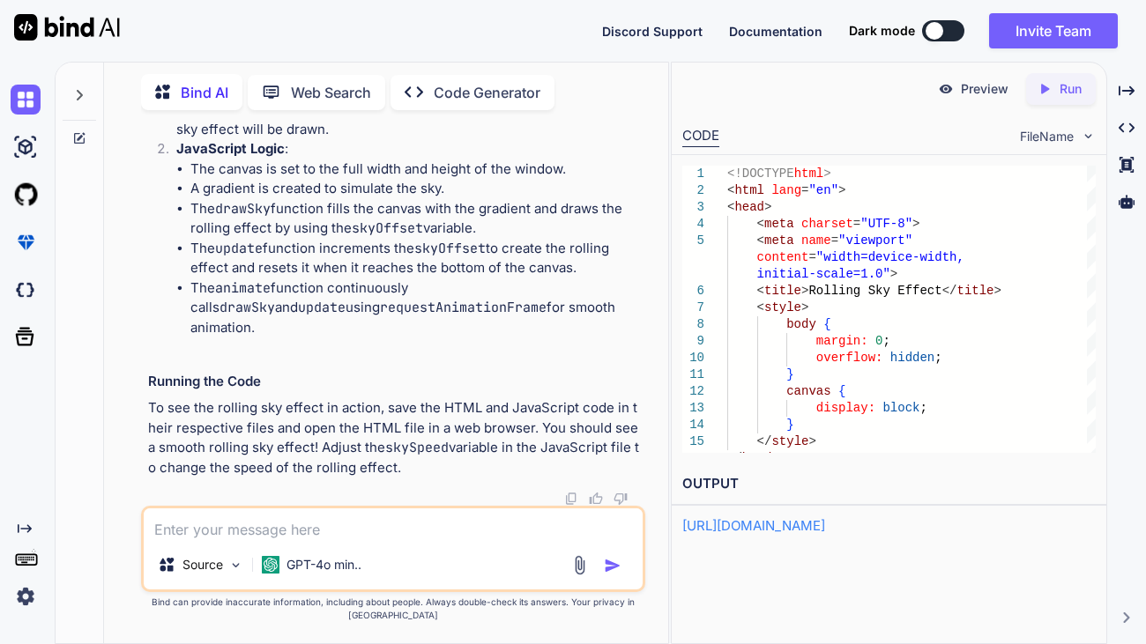
click at [477, 82] on p "Code Generator" at bounding box center [487, 92] width 107 height 21
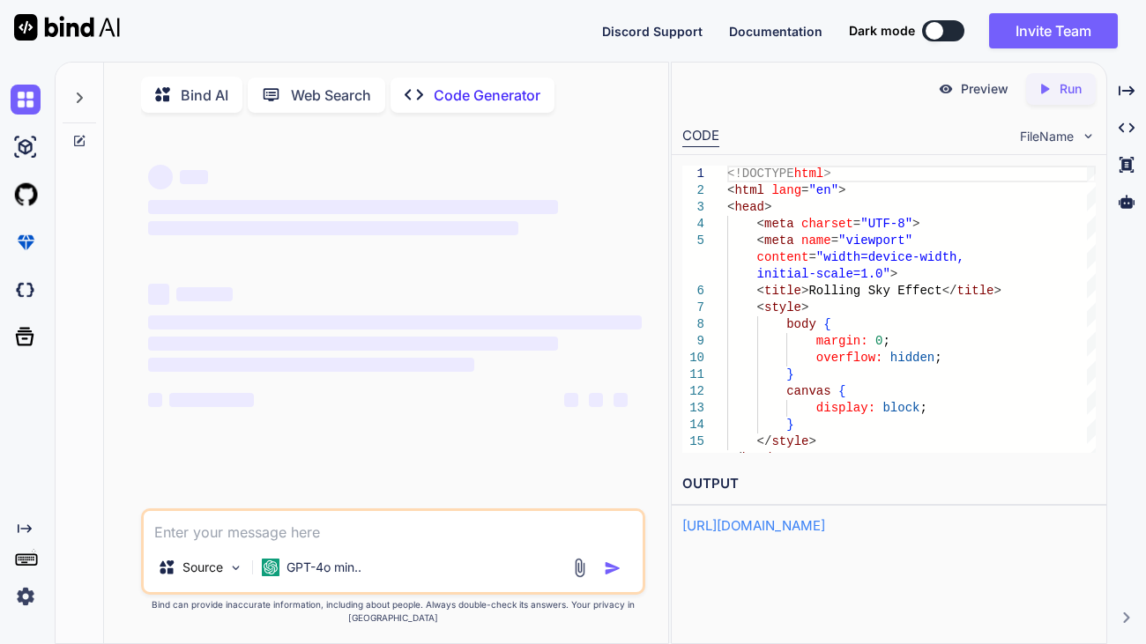
type textarea "<!DOCTYPE html> <html lang="en"> <head> <meta charset="UTF-8"> <meta name="view…"
type textarea "b"
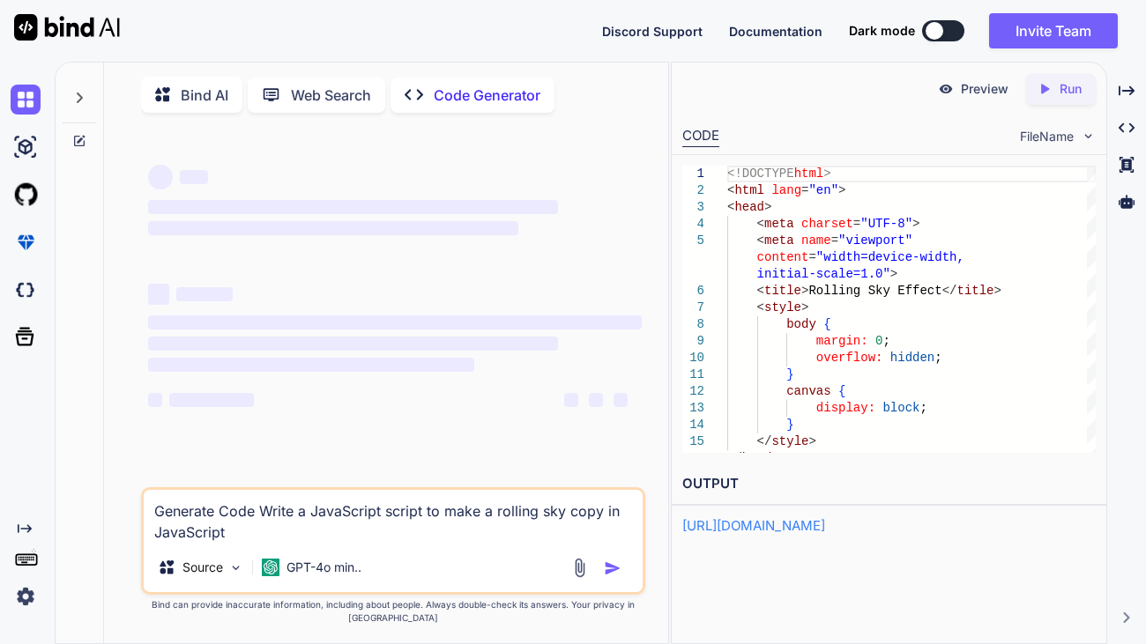
type textarea "Generate Code Write a JavaScript script to make a rolling sky copy in JavaScript"
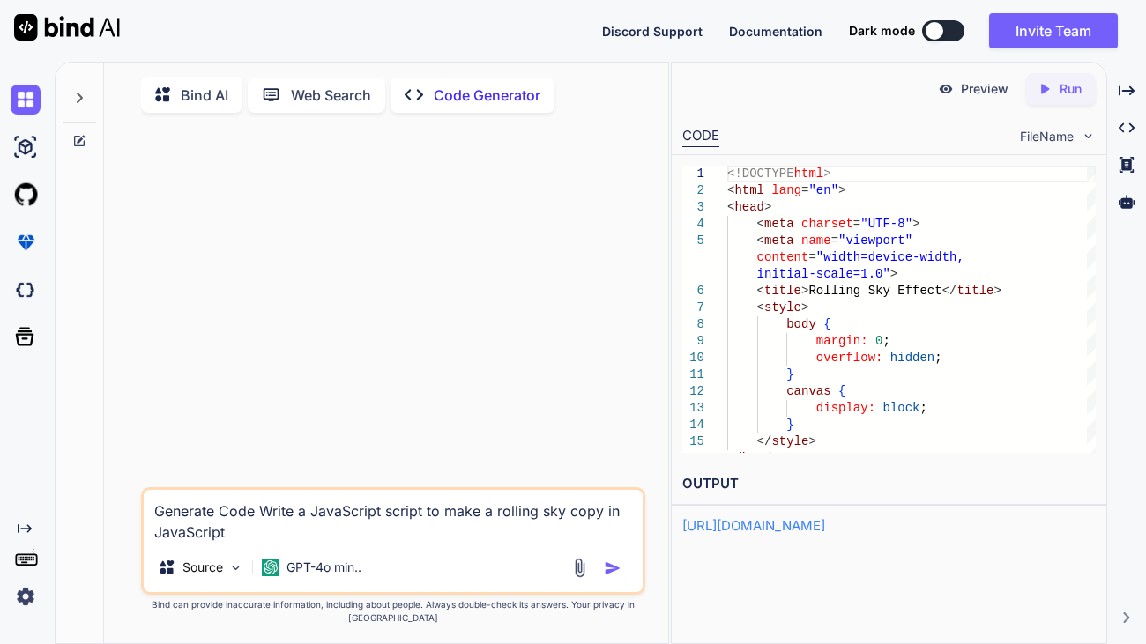
click at [439, 86] on p "Code Generator" at bounding box center [487, 95] width 107 height 21
click at [279, 543] on textarea "Generate Code Write a JavaScript script to make a rolling sky copy in JavaScript" at bounding box center [393, 516] width 499 height 53
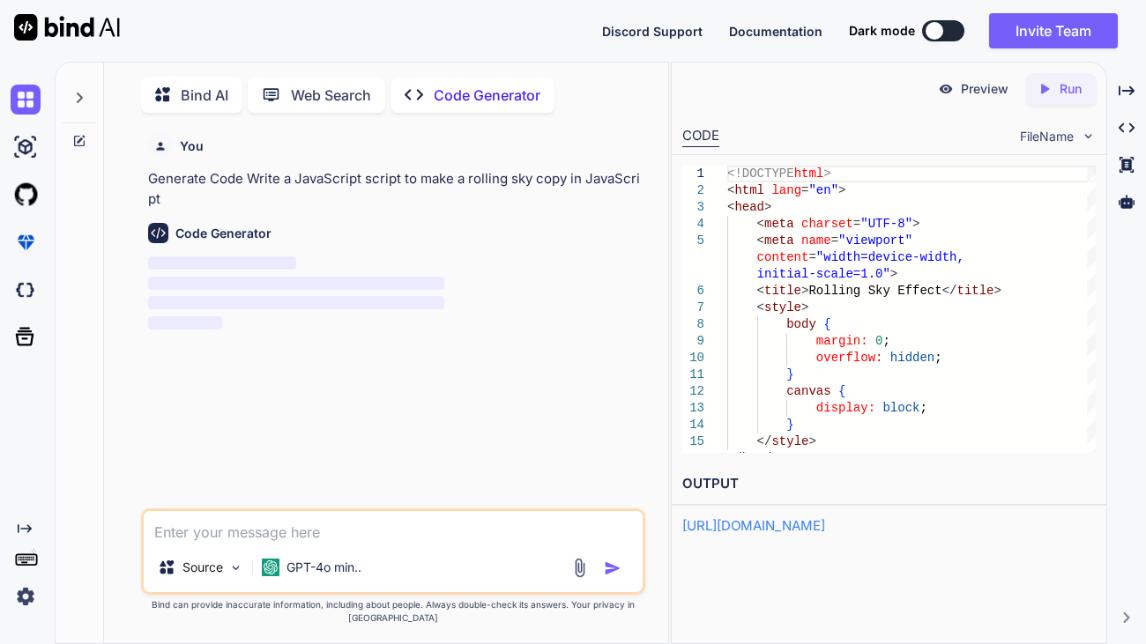
scroll to position [6, 0]
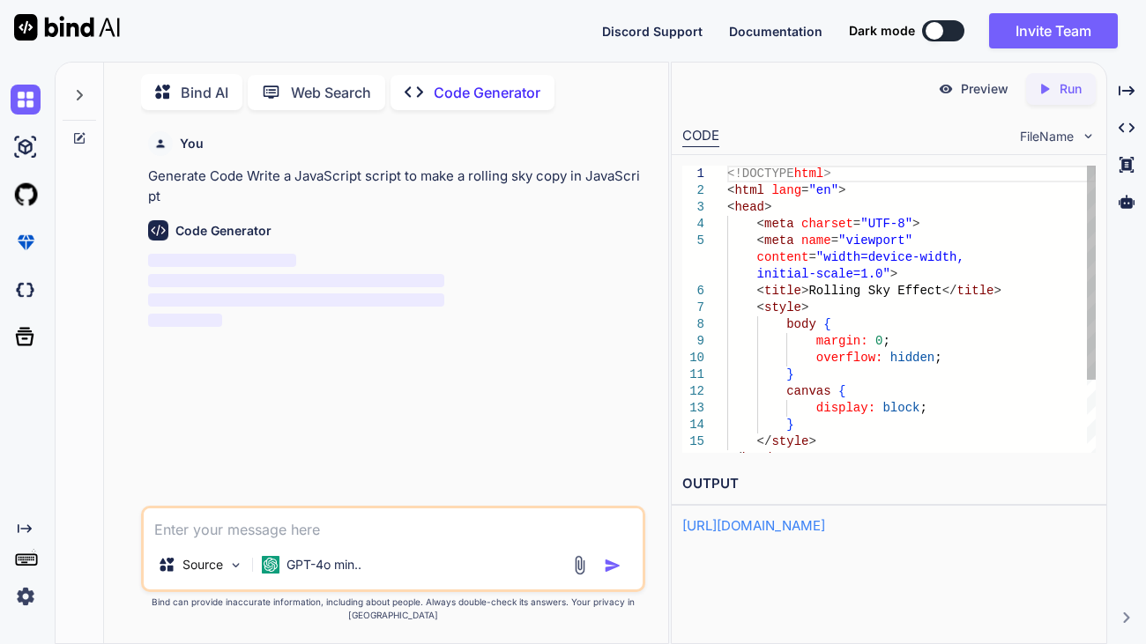
click at [904, 360] on div "<!DOCTYPE html > < html lang = "en" > < head > < meta charset = "UTF-8" > < met…" at bounding box center [911, 358] width 368 height 385
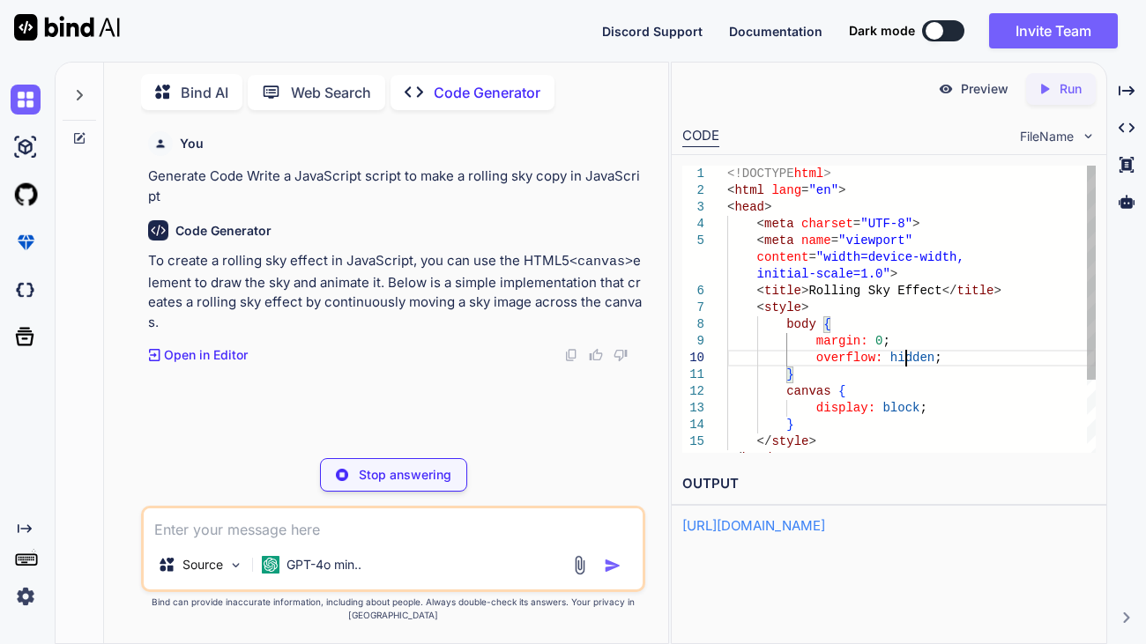
type textarea "<!DOCTYPE html> <html lang="en"> <head> <meta charset="UTF-8"> <meta name="view…"
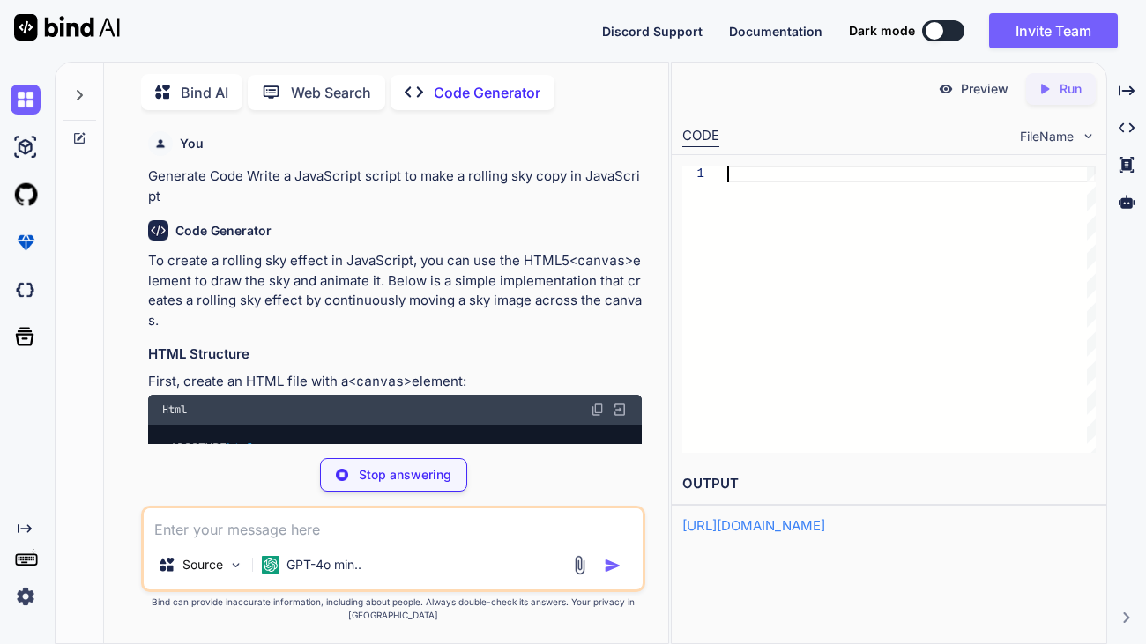
click at [568, 246] on div "Code Generator To create a rolling sky effect in JavaScript, you can use the HT…" at bounding box center [395, 435] width 494 height 458
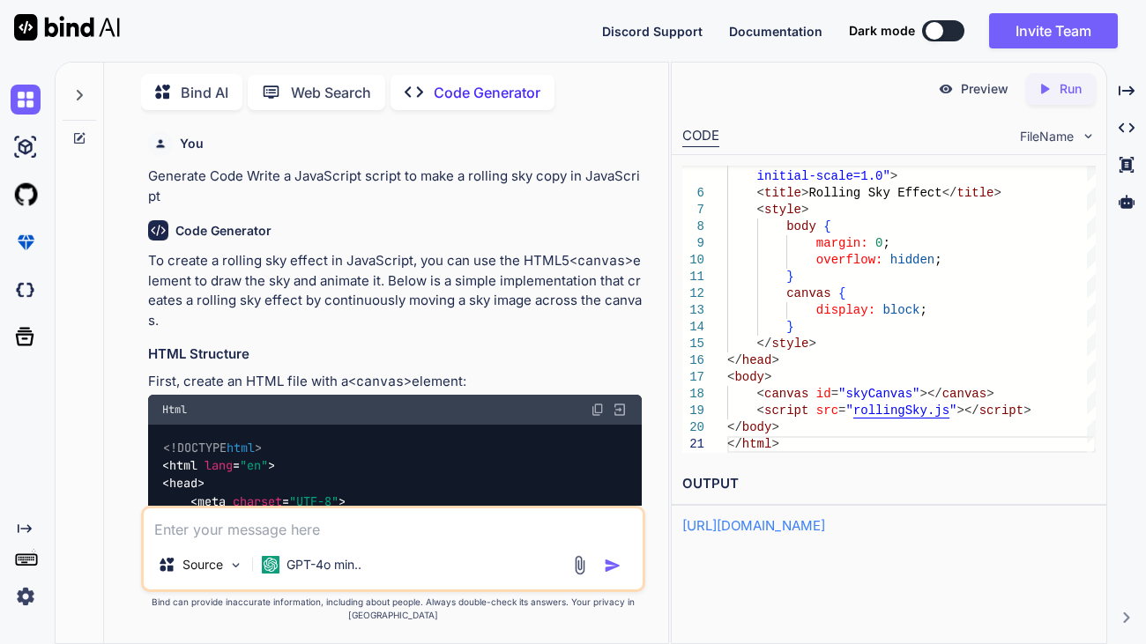
click at [1025, 145] on span "FileName" at bounding box center [1047, 137] width 54 height 18
click at [1072, 136] on span "FileName" at bounding box center [1047, 137] width 54 height 18
click at [697, 130] on div "CODE" at bounding box center [700, 136] width 37 height 21
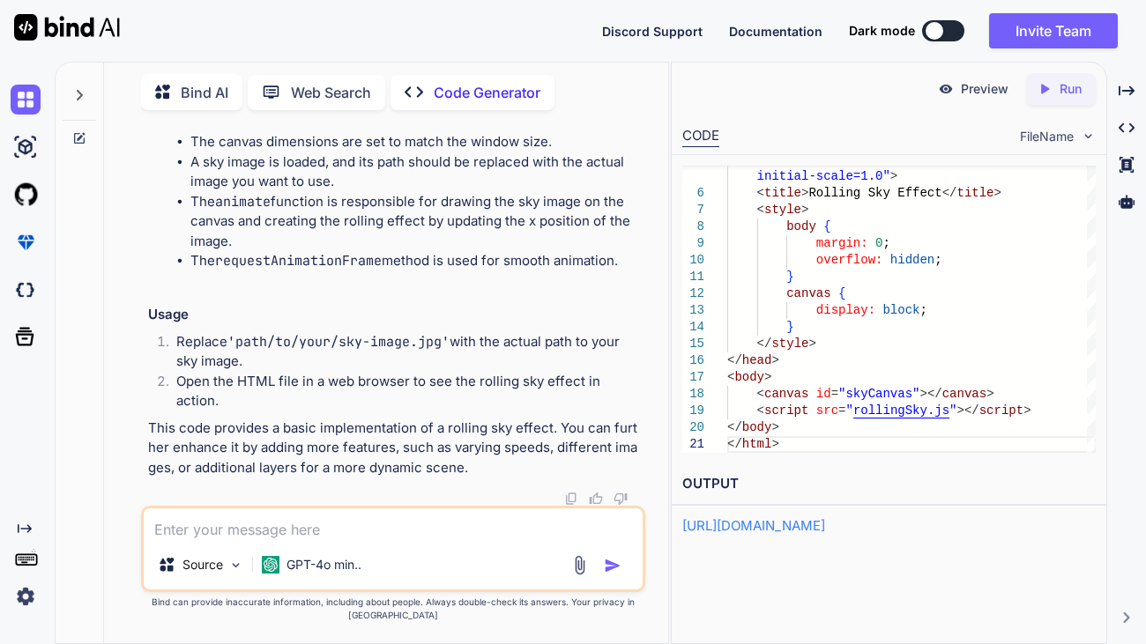
scroll to position [1745, 0]
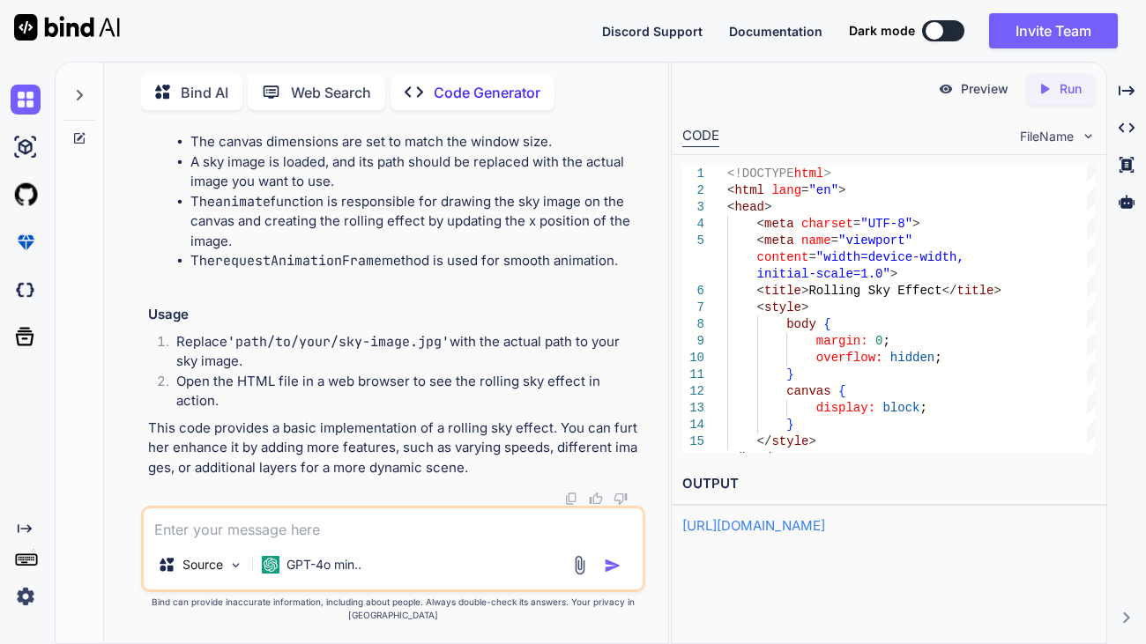
click at [937, 33] on div at bounding box center [935, 31] width 18 height 18
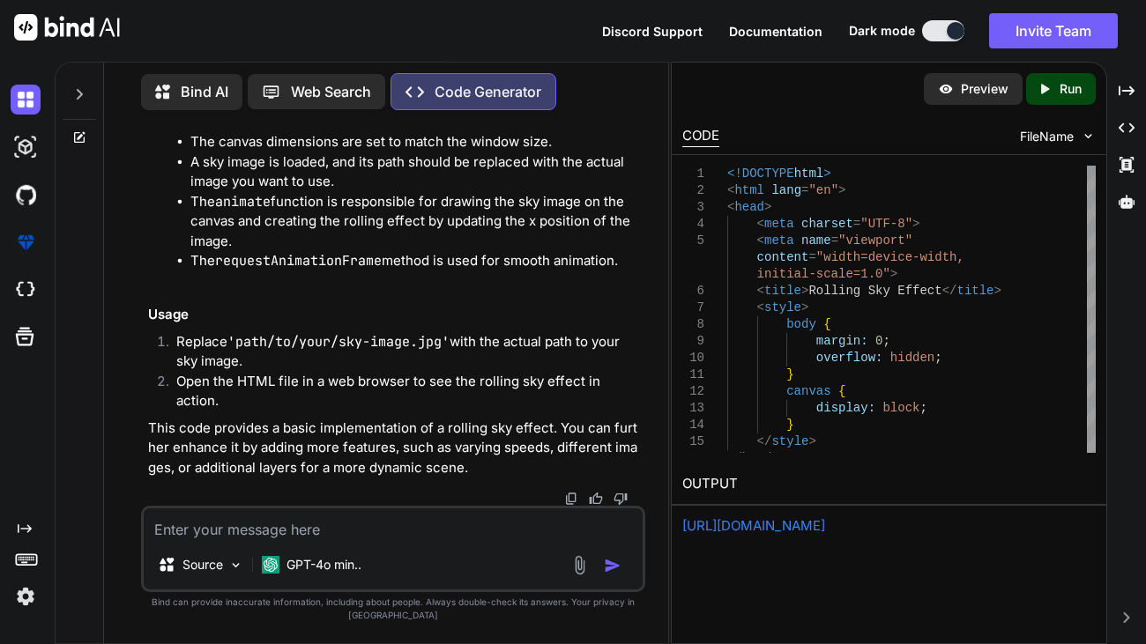
click at [1042, 136] on span "FileName" at bounding box center [1047, 137] width 54 height 18
click at [939, 33] on button at bounding box center [943, 30] width 42 height 21
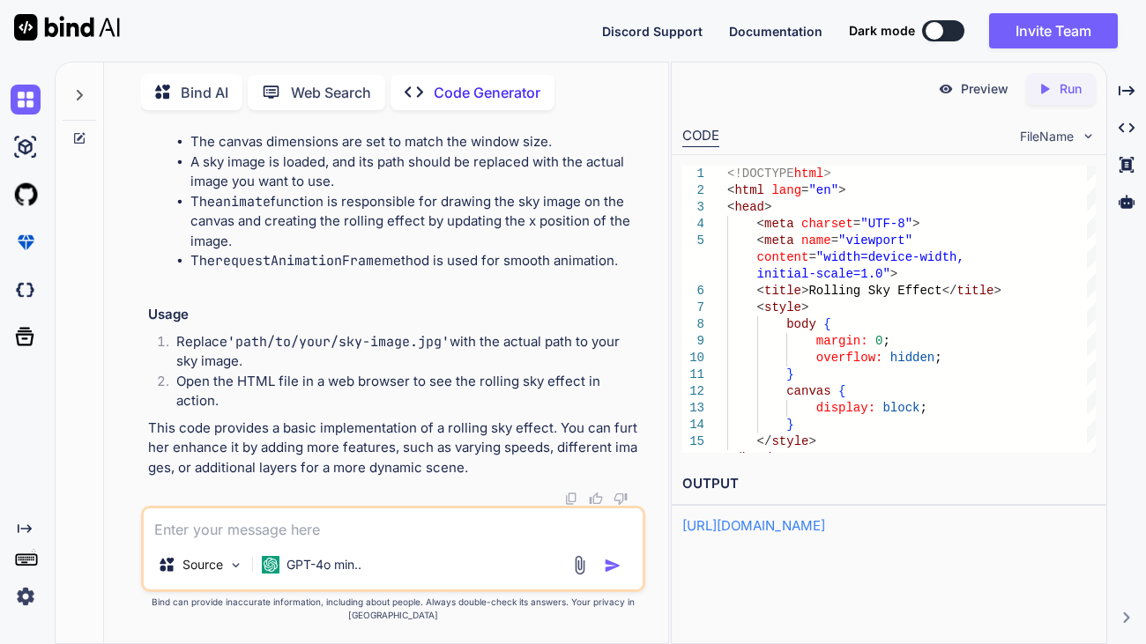
click at [1070, 134] on span "FileName" at bounding box center [1047, 137] width 54 height 18
click at [1015, 121] on div "CODE FileName" at bounding box center [889, 134] width 435 height 39
click at [1039, 97] on div "Created with Pixso. Run" at bounding box center [1061, 89] width 70 height 32
click at [825, 523] on link "https://app.onecompiler.com/43yjpgdp6_43ysup4qq" at bounding box center [753, 525] width 143 height 17
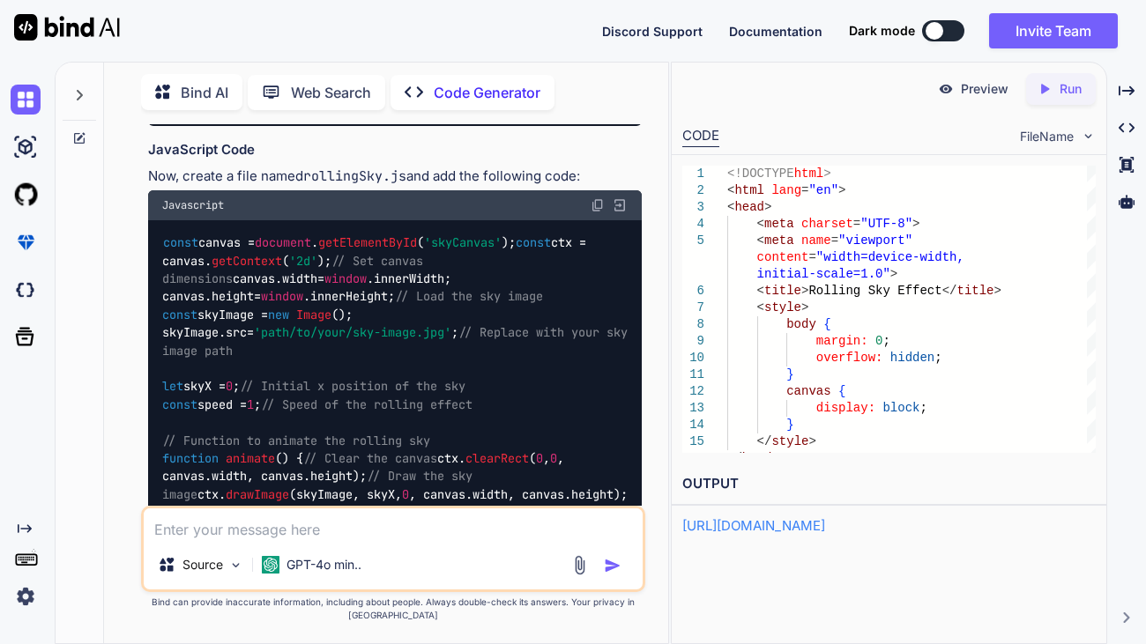
scroll to position [628, 0]
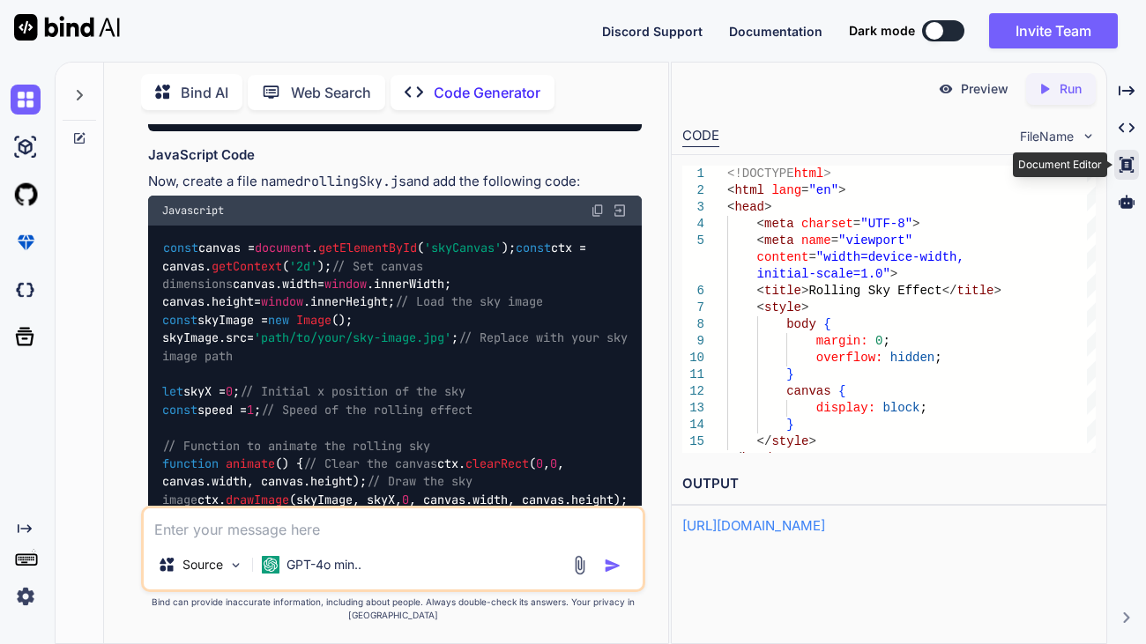
click at [1129, 160] on icon at bounding box center [1127, 165] width 14 height 16
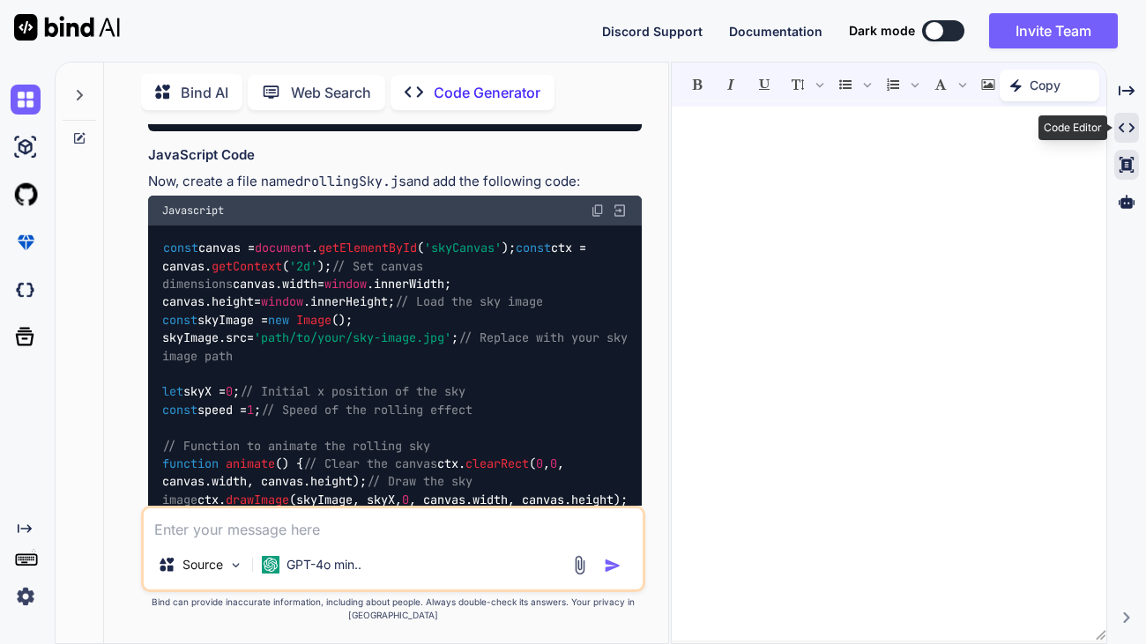
click at [1127, 133] on icon "Created with Pixso." at bounding box center [1127, 128] width 16 height 16
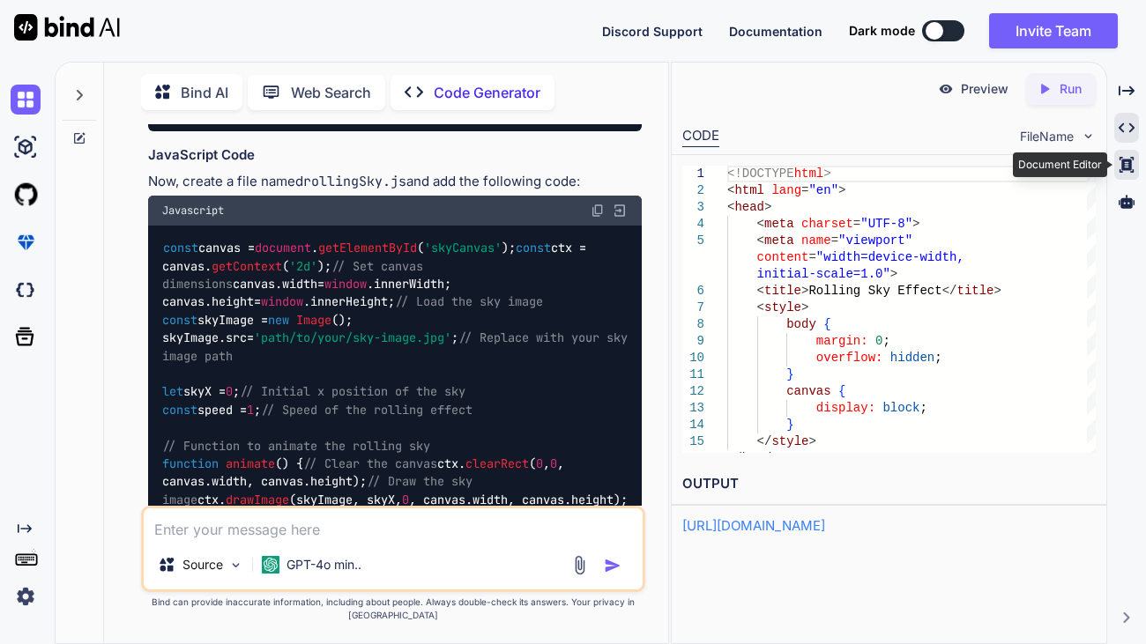
click at [1120, 161] on icon "Created with Pixso." at bounding box center [1127, 165] width 16 height 16
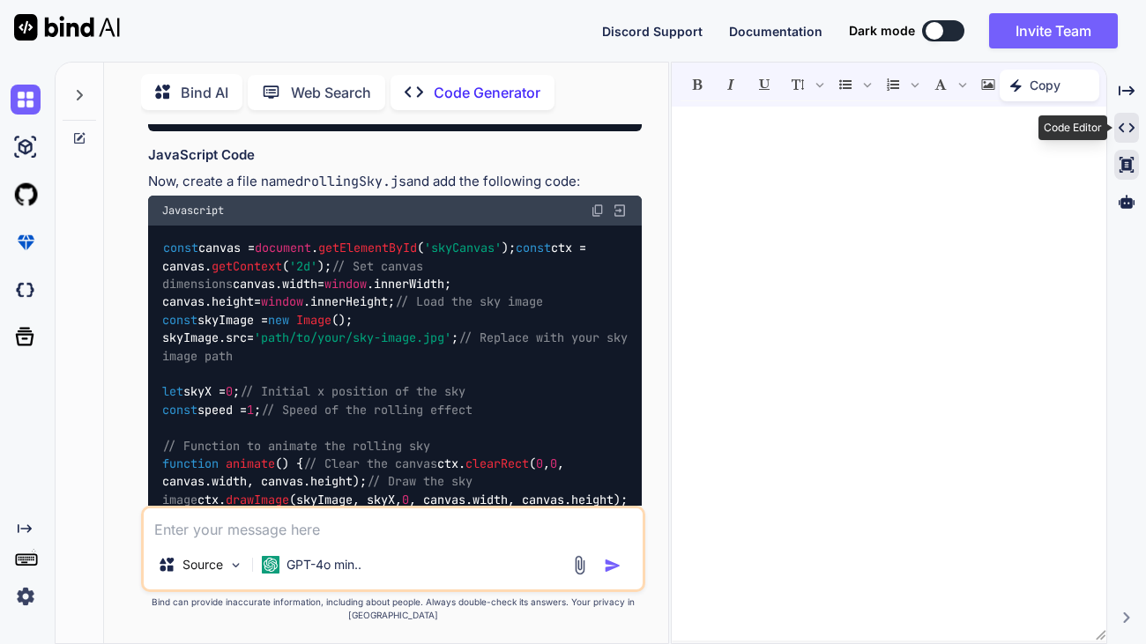
click at [1122, 130] on icon "Created with Pixso." at bounding box center [1127, 128] width 16 height 16
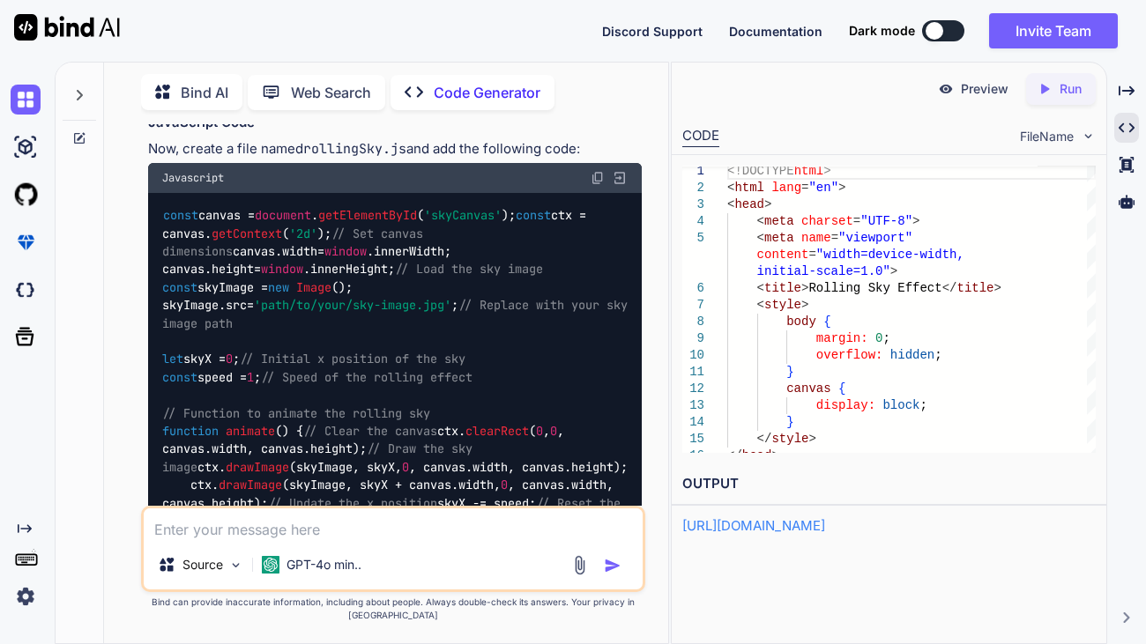
scroll to position [661, 0]
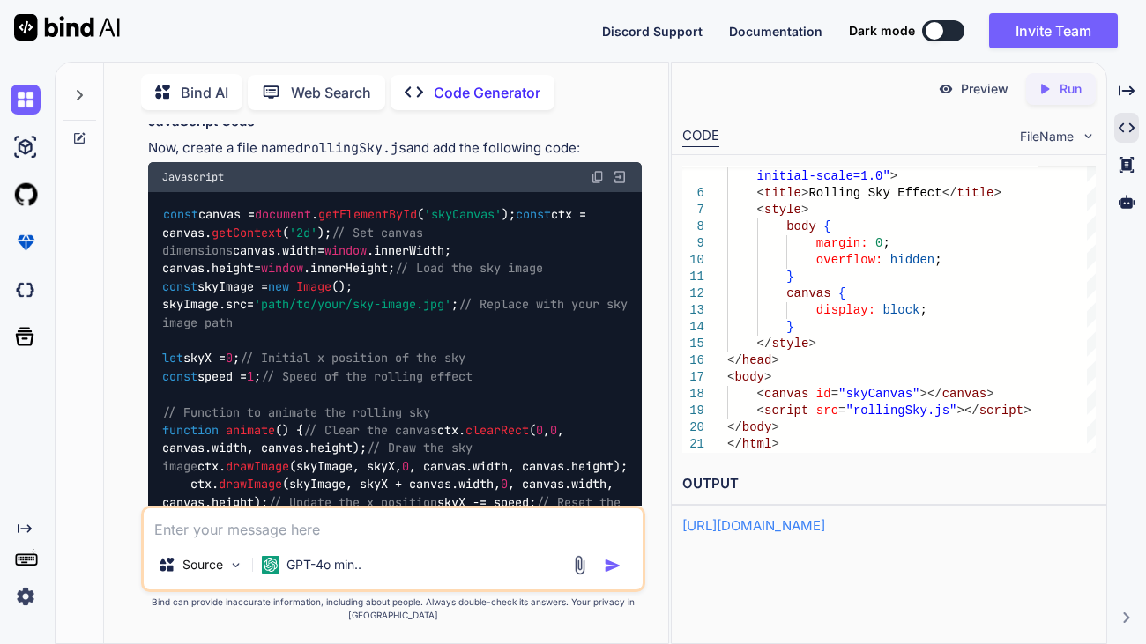
click at [626, 185] on img at bounding box center [620, 177] width 16 height 16
